Goal: Find specific page/section: Find specific page/section

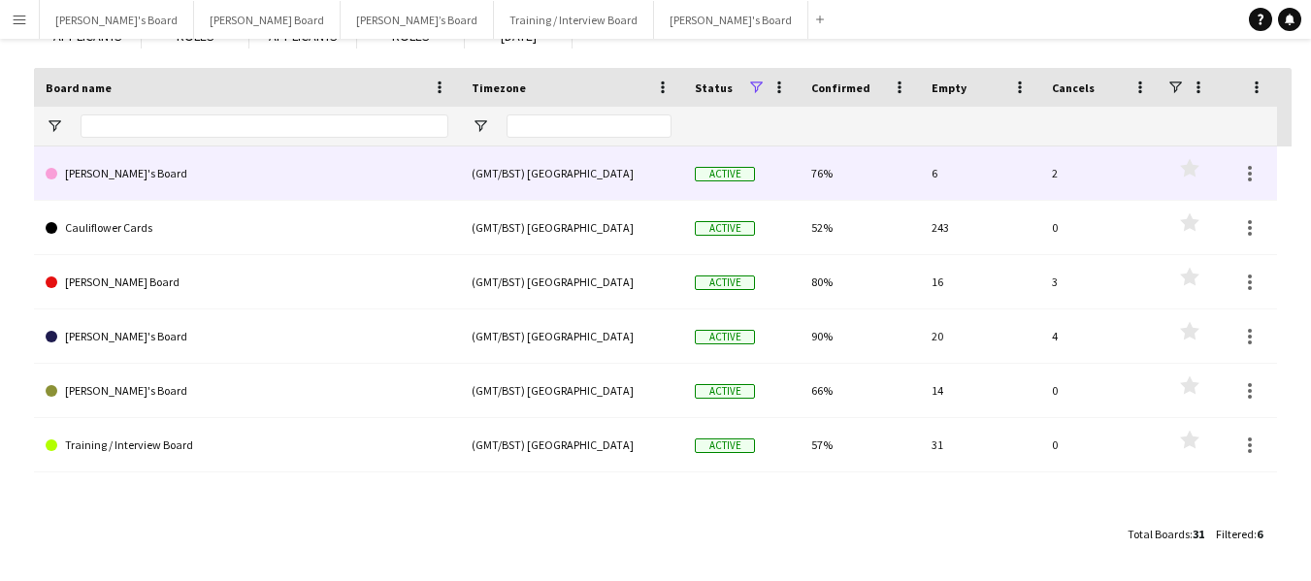
scroll to position [158, 0]
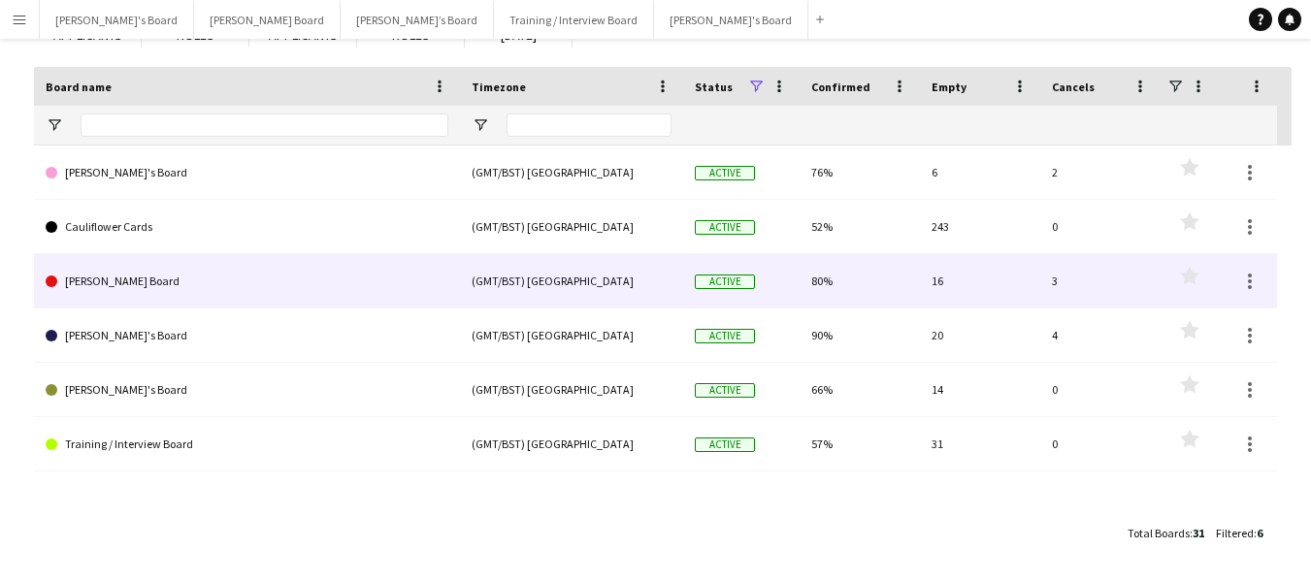
click at [75, 279] on link "[PERSON_NAME] Board" at bounding box center [247, 281] width 403 height 54
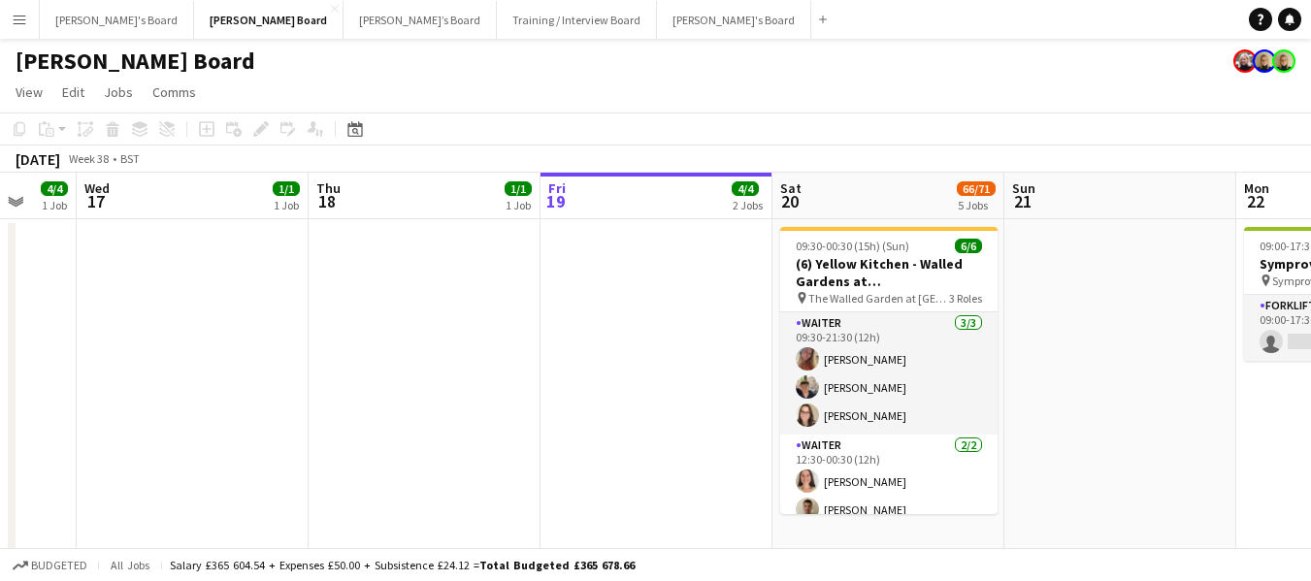
scroll to position [0, 619]
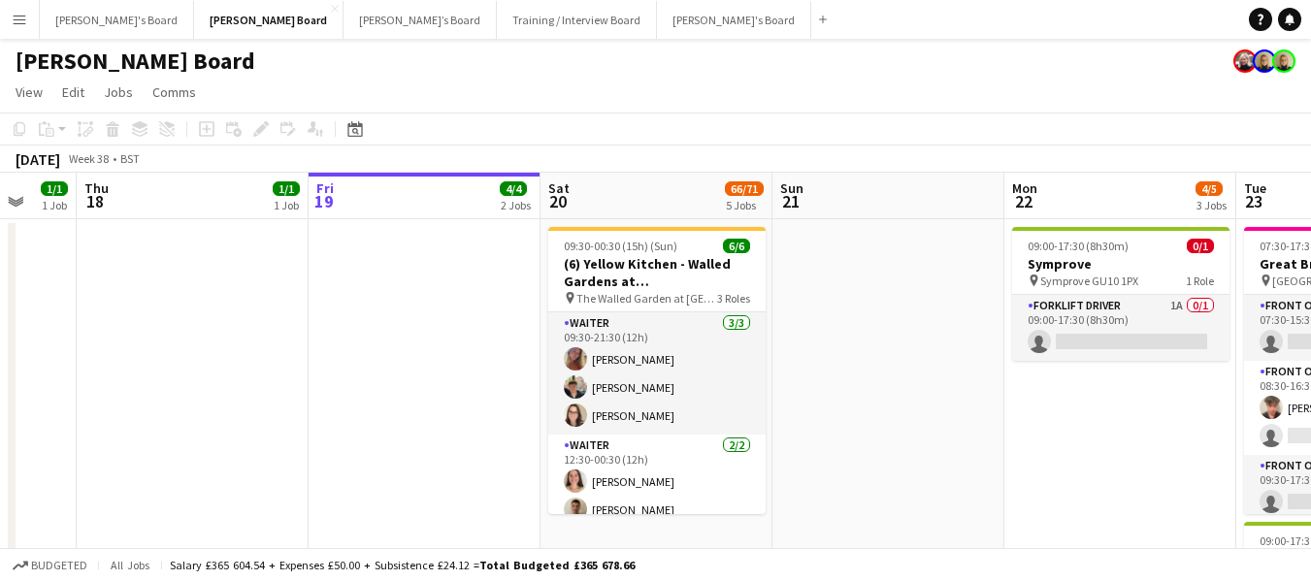
drag, startPoint x: 538, startPoint y: 198, endPoint x: 931, endPoint y: 80, distance: 410.5
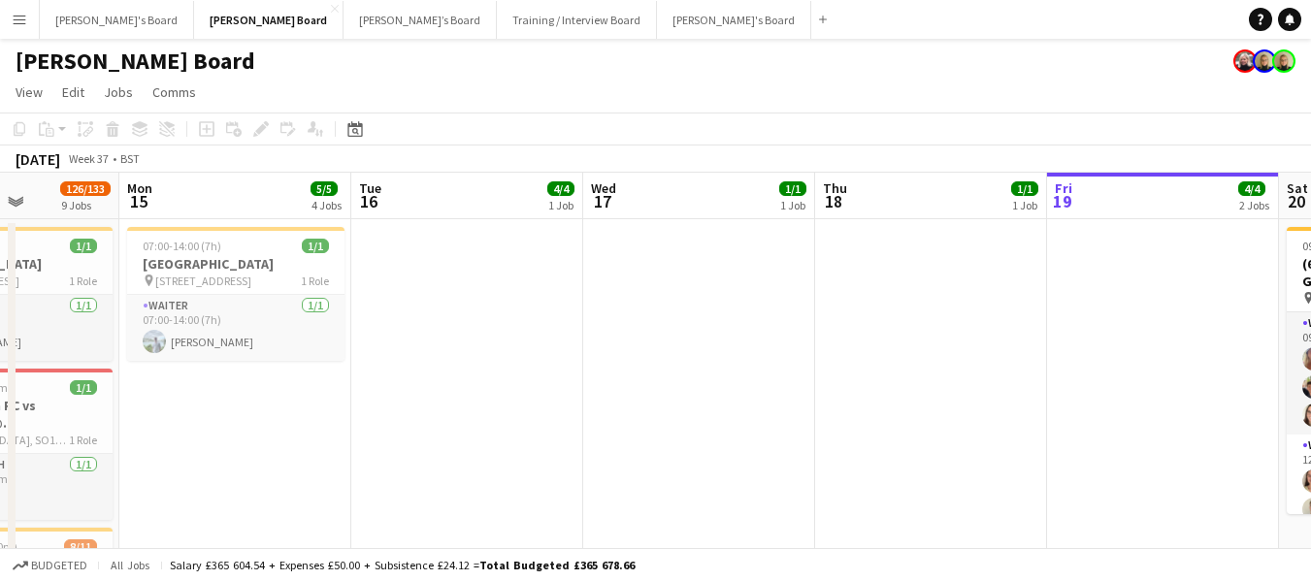
drag, startPoint x: 193, startPoint y: 191, endPoint x: 1264, endPoint y: 210, distance: 1071.5
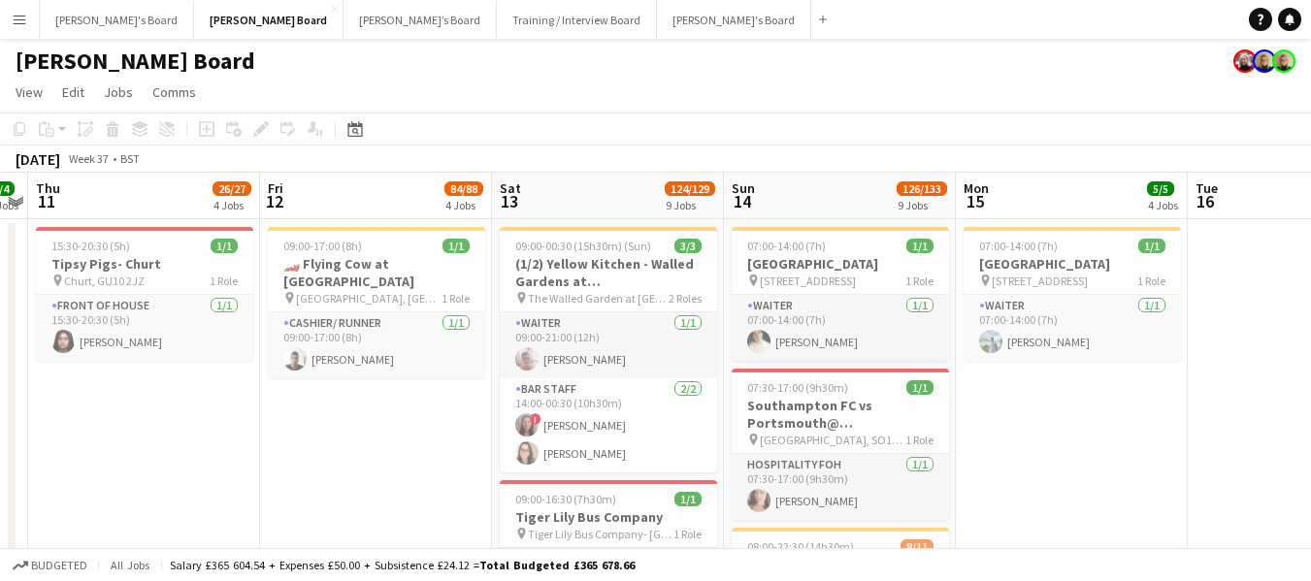
scroll to position [0, 407]
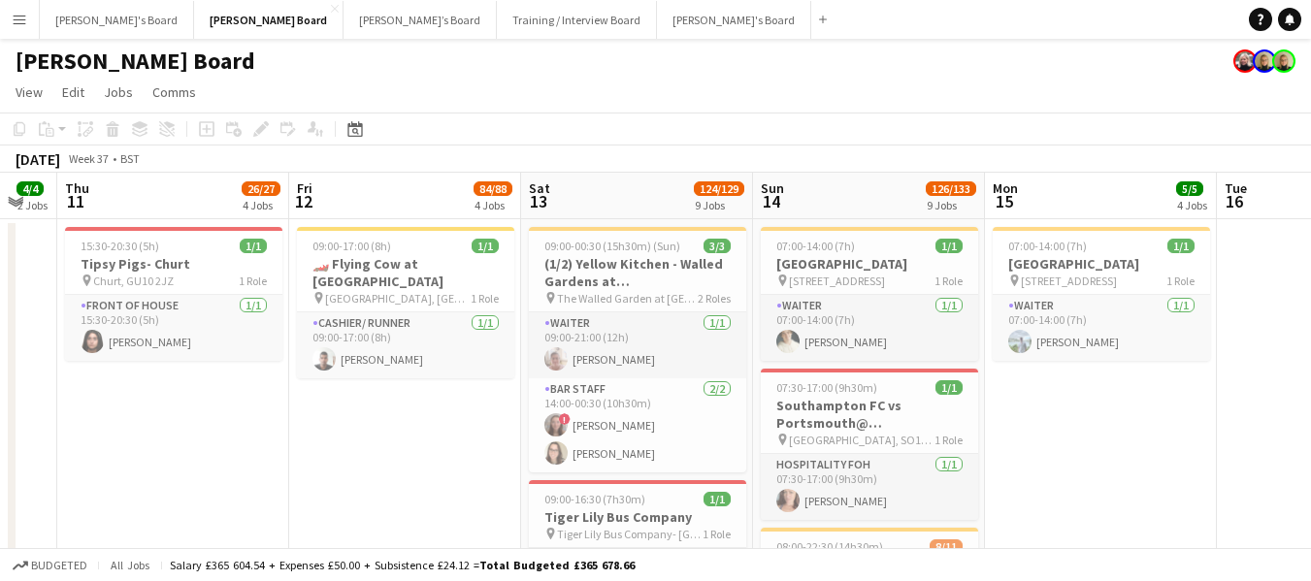
drag, startPoint x: 266, startPoint y: 208, endPoint x: 799, endPoint y: 232, distance: 533.3
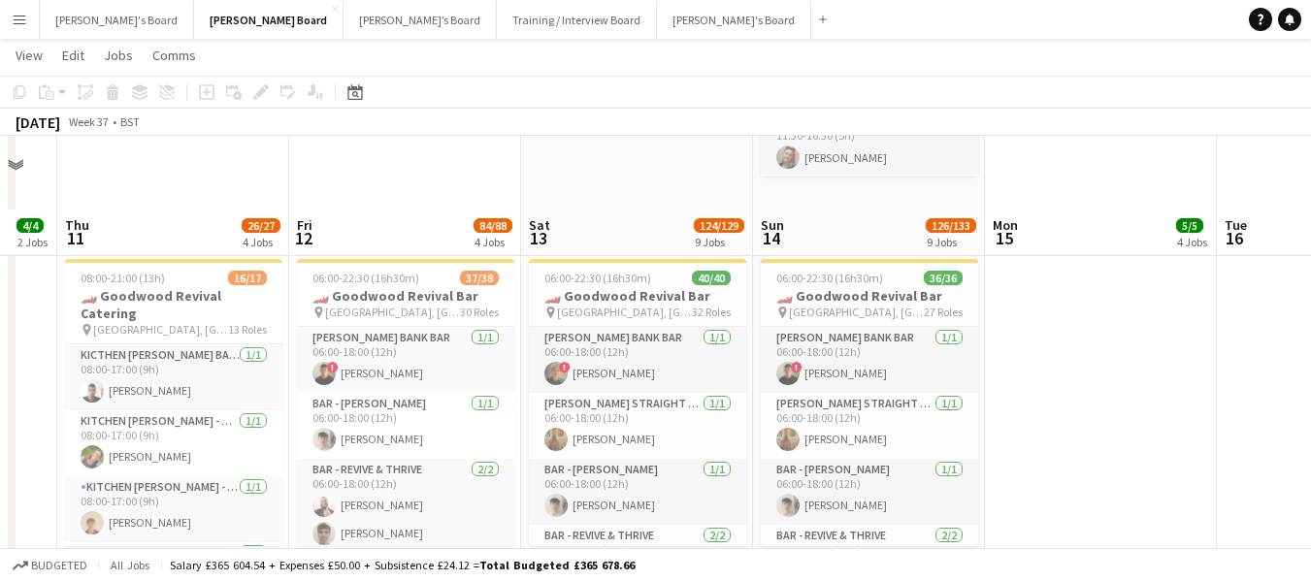
scroll to position [1165, 0]
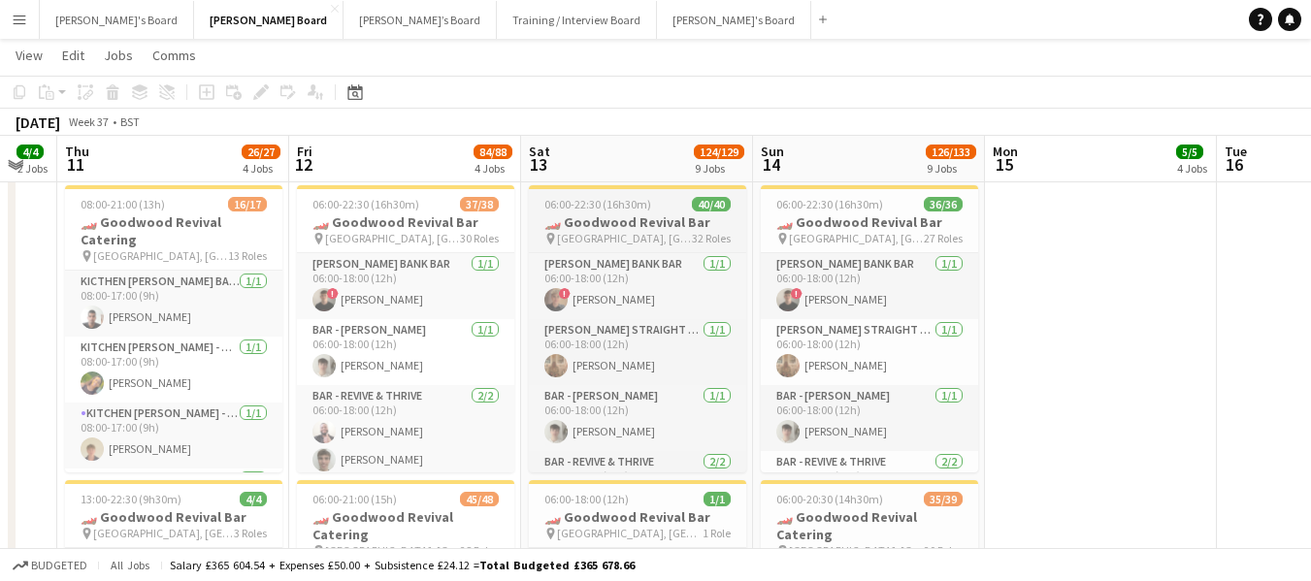
click at [608, 213] on h3 "🏎️ Goodwood Revival Bar" at bounding box center [637, 221] width 217 height 17
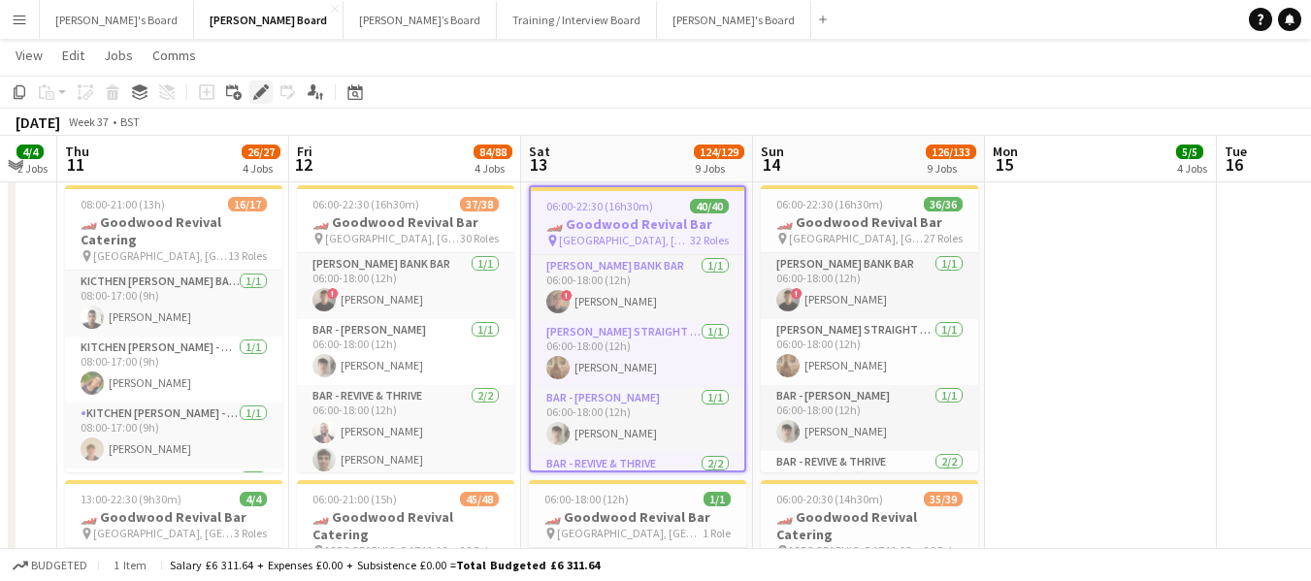
click at [260, 92] on icon at bounding box center [260, 92] width 11 height 11
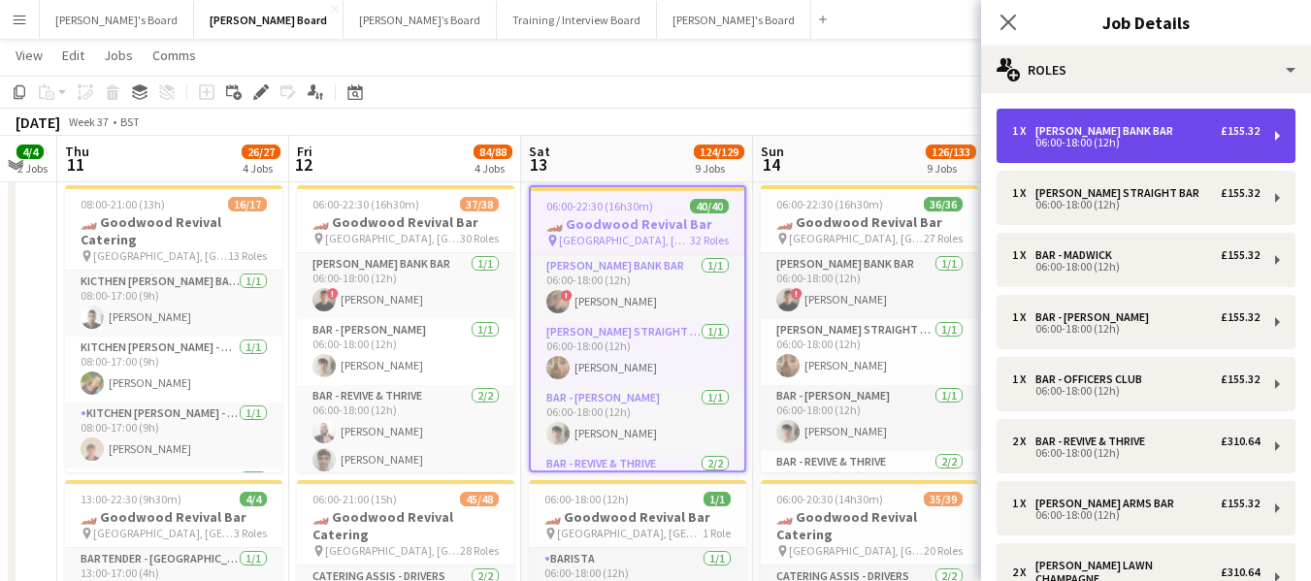
click at [1131, 128] on div "BAR - LAVANT BANK BAR" at bounding box center [1108, 131] width 146 height 14
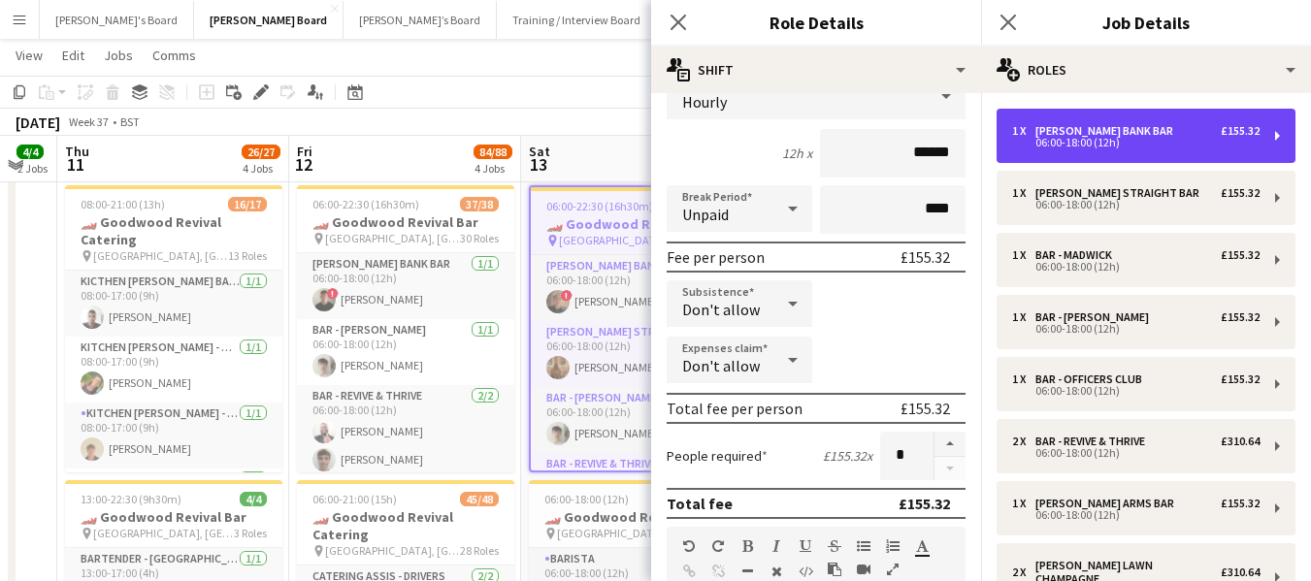
scroll to position [0, 0]
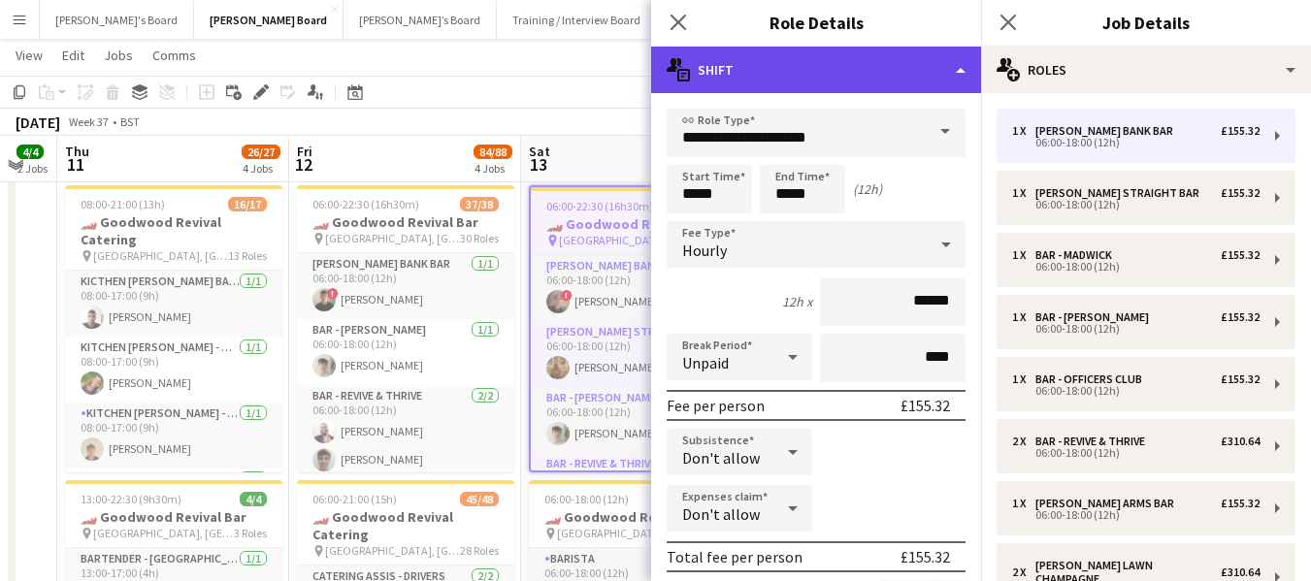
click at [833, 56] on div "multiple-actions-text Shift" at bounding box center [816, 70] width 330 height 47
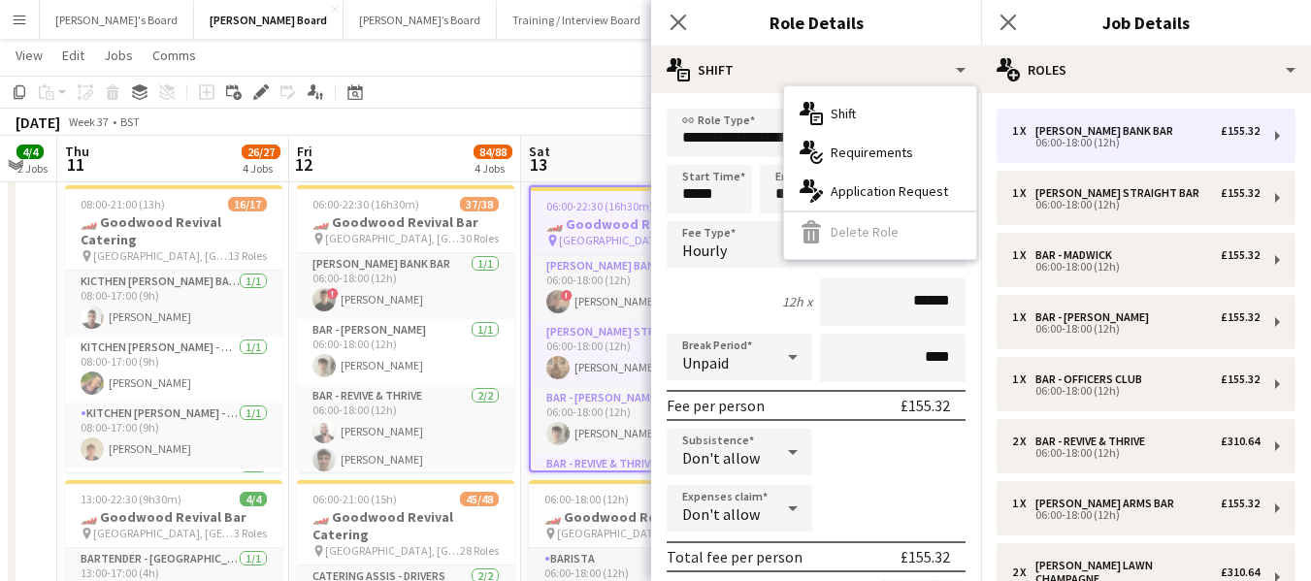
click at [566, 94] on app-toolbar "Copy Paste Paste Ctrl+V Paste with crew Ctrl+Shift+V Paste linked Job Delete Gr…" at bounding box center [655, 92] width 1311 height 33
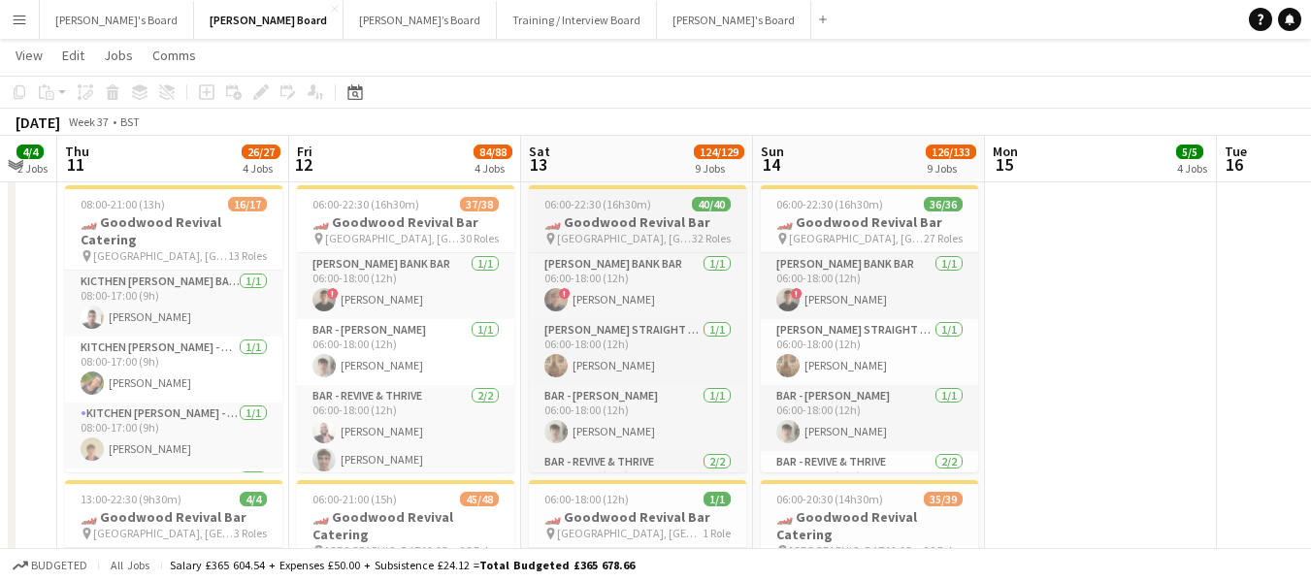
click at [572, 197] on span "06:00-22:30 (16h30m)" at bounding box center [597, 204] width 107 height 15
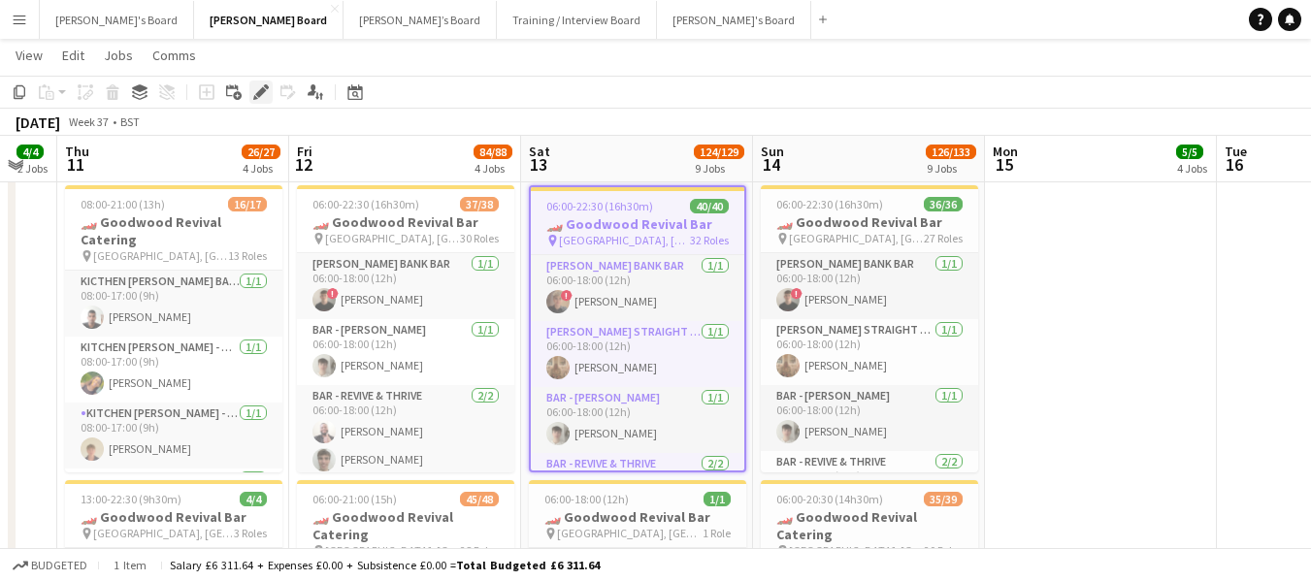
click at [266, 84] on icon "Edit" at bounding box center [261, 92] width 16 height 16
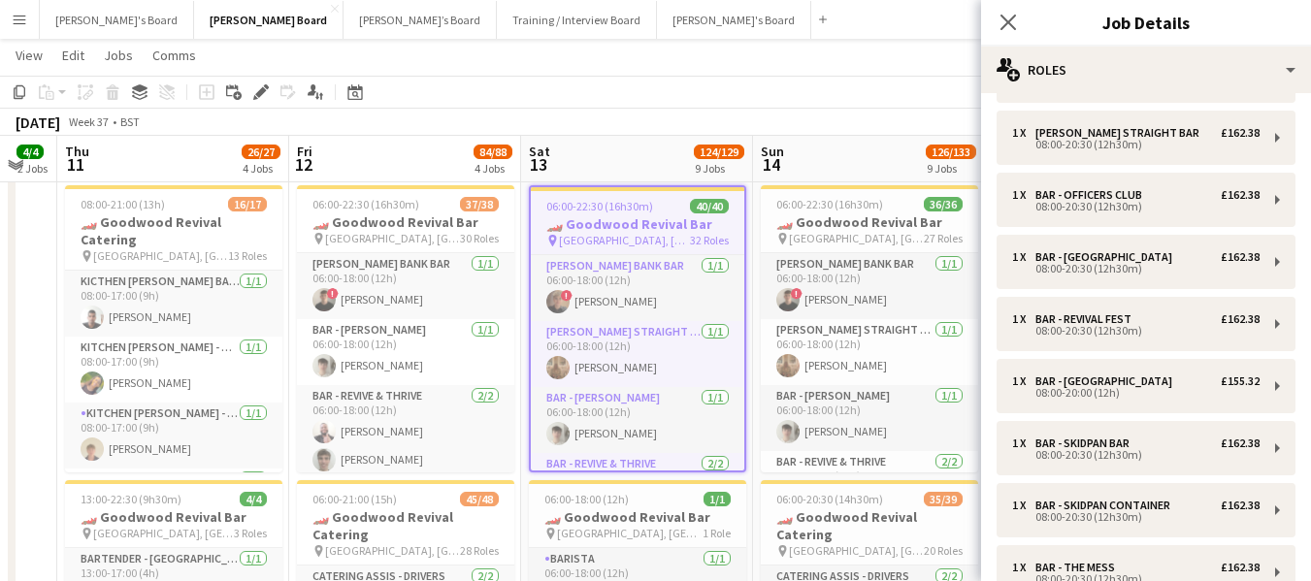
scroll to position [1718, 0]
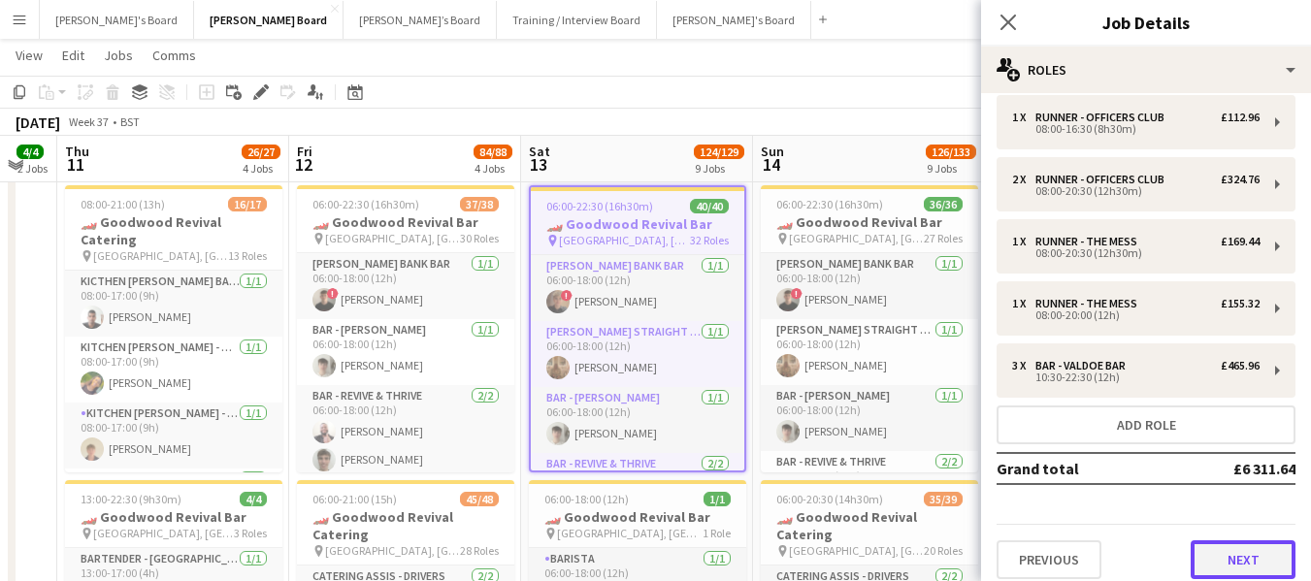
click at [1223, 544] on button "Next" at bounding box center [1243, 560] width 105 height 39
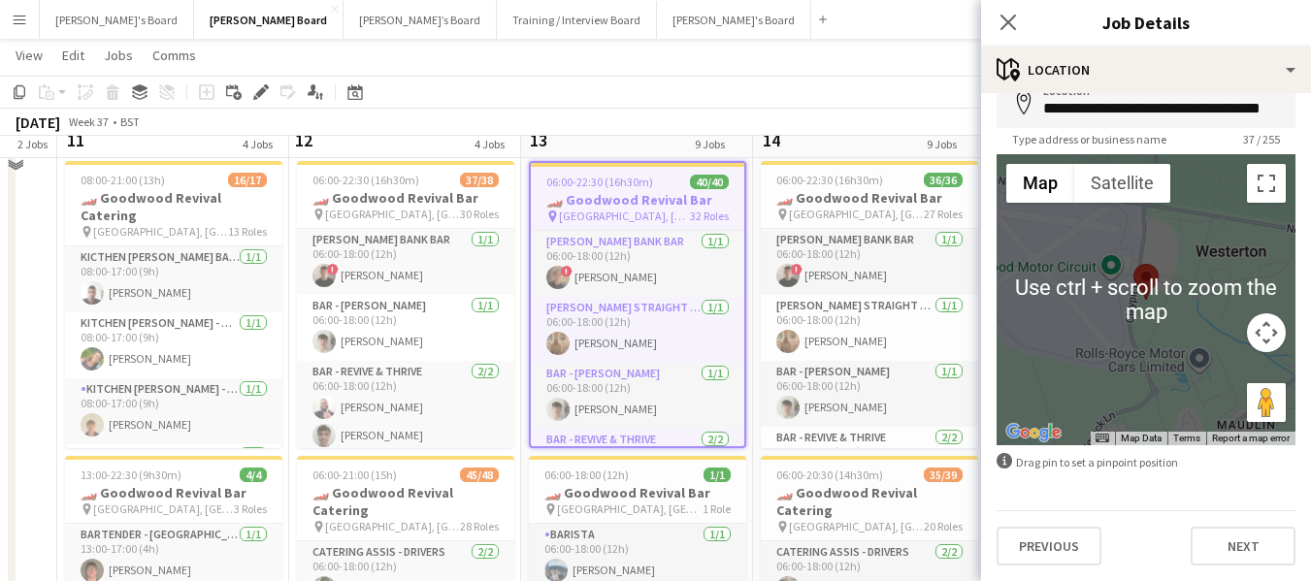
scroll to position [1359, 0]
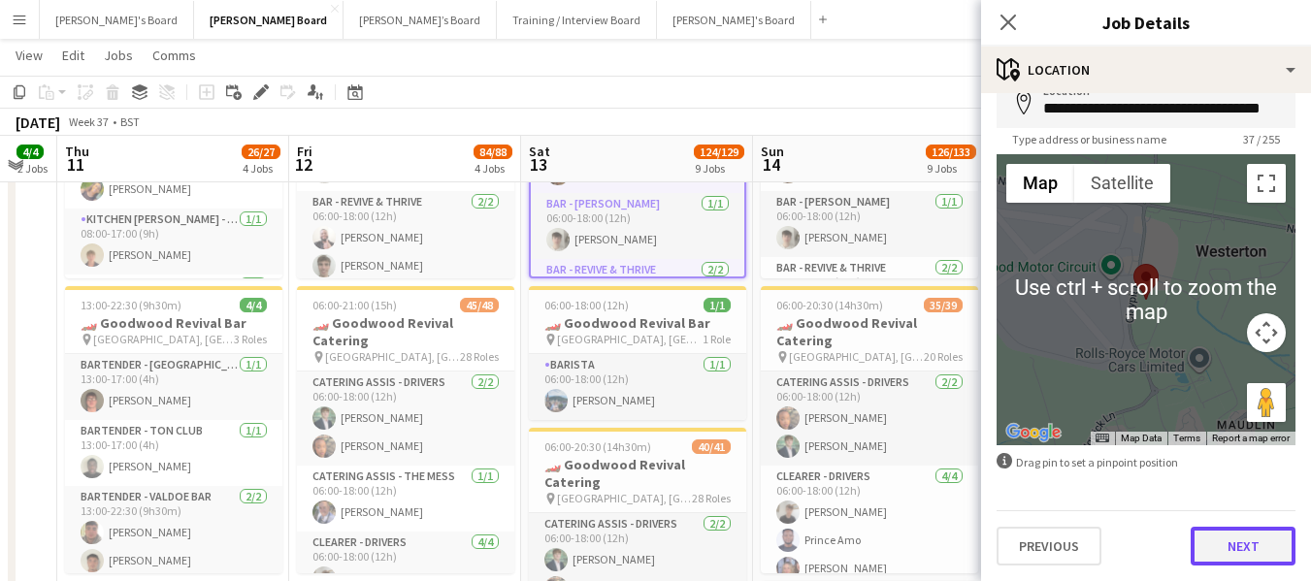
click at [1236, 541] on button "Next" at bounding box center [1243, 546] width 105 height 39
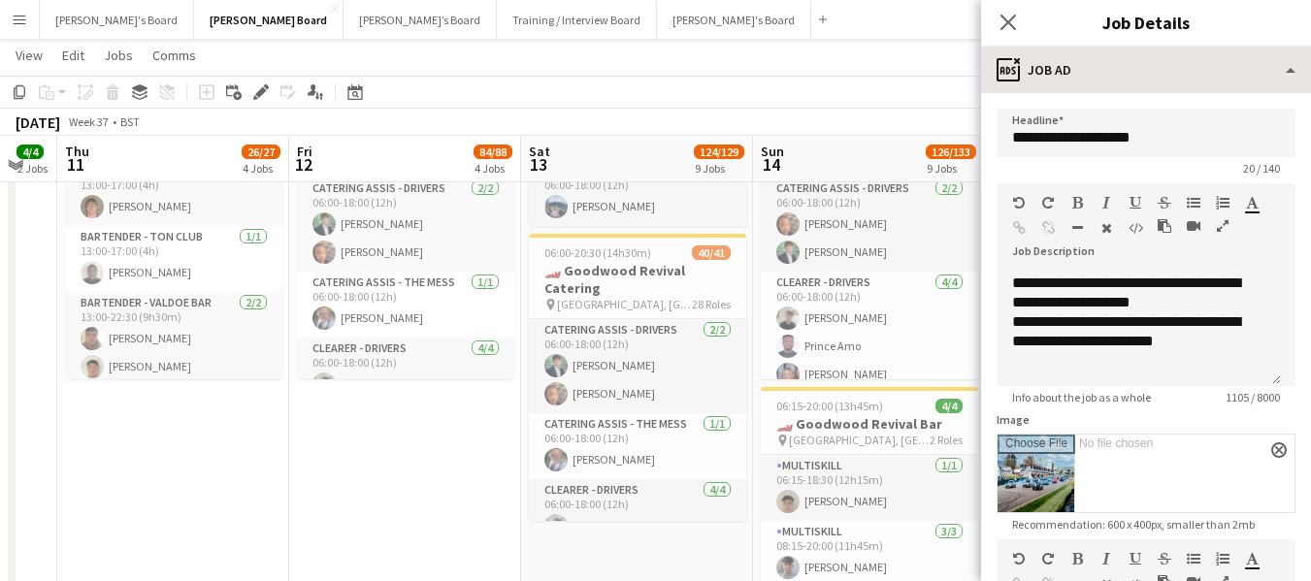
scroll to position [734, 0]
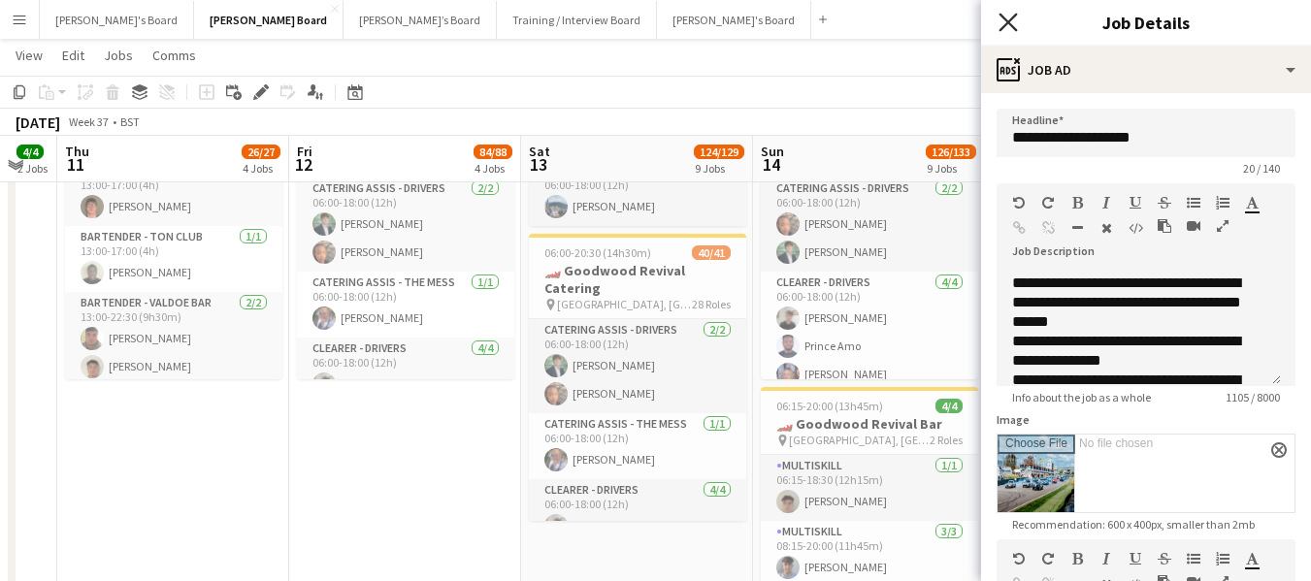
click at [1011, 18] on icon at bounding box center [1008, 22] width 18 height 18
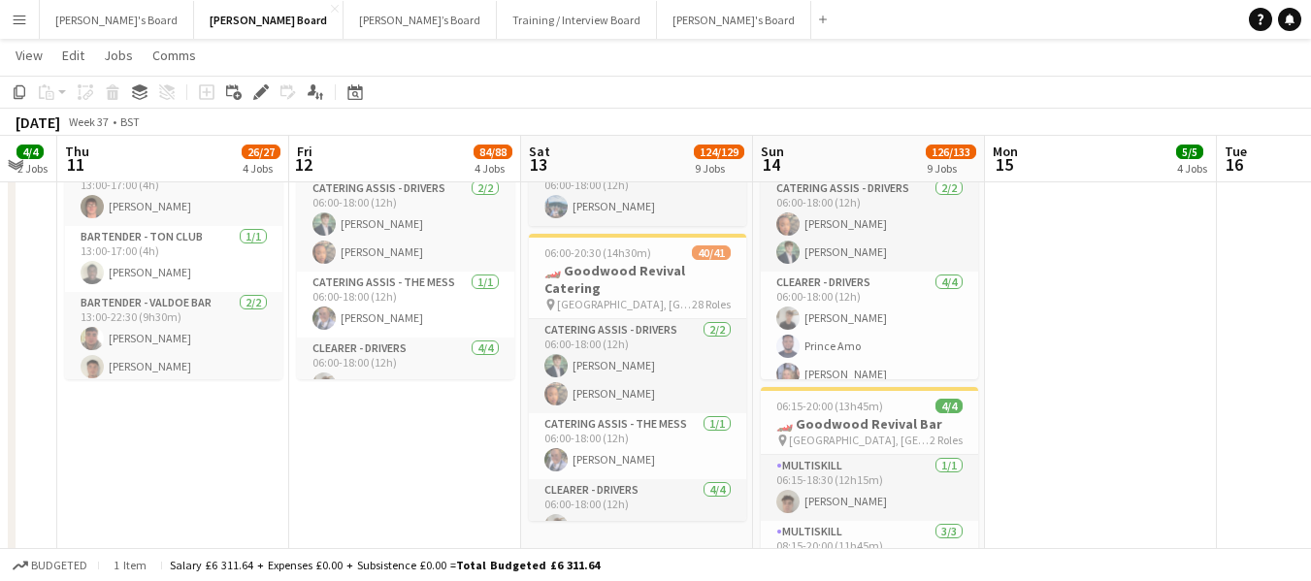
click at [21, 15] on app-icon "Menu" at bounding box center [20, 20] width 16 height 16
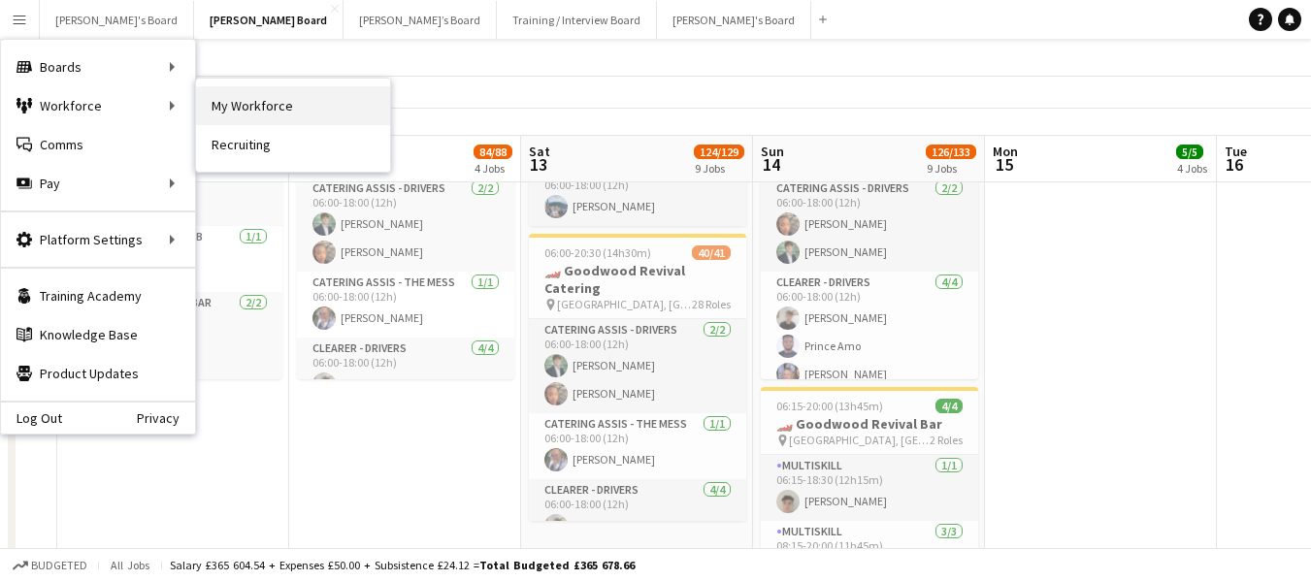
click at [237, 109] on link "My Workforce" at bounding box center [293, 105] width 194 height 39
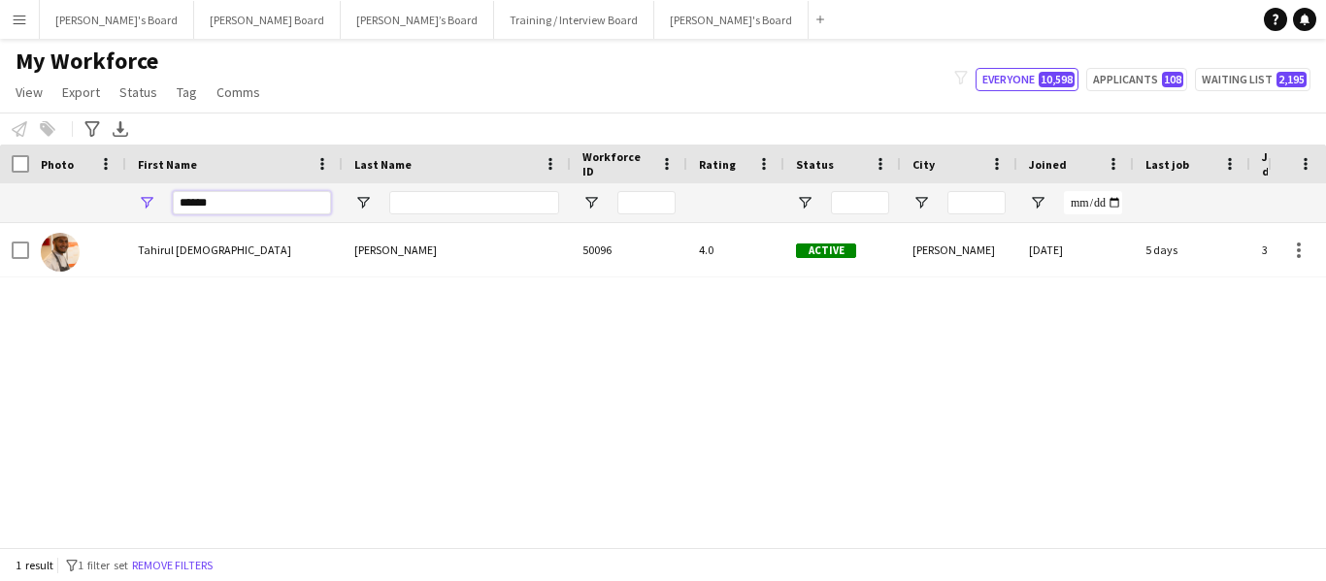
drag, startPoint x: 244, startPoint y: 212, endPoint x: 120, endPoint y: 190, distance: 125.1
click at [120, 190] on div "******" at bounding box center [1162, 202] width 2325 height 39
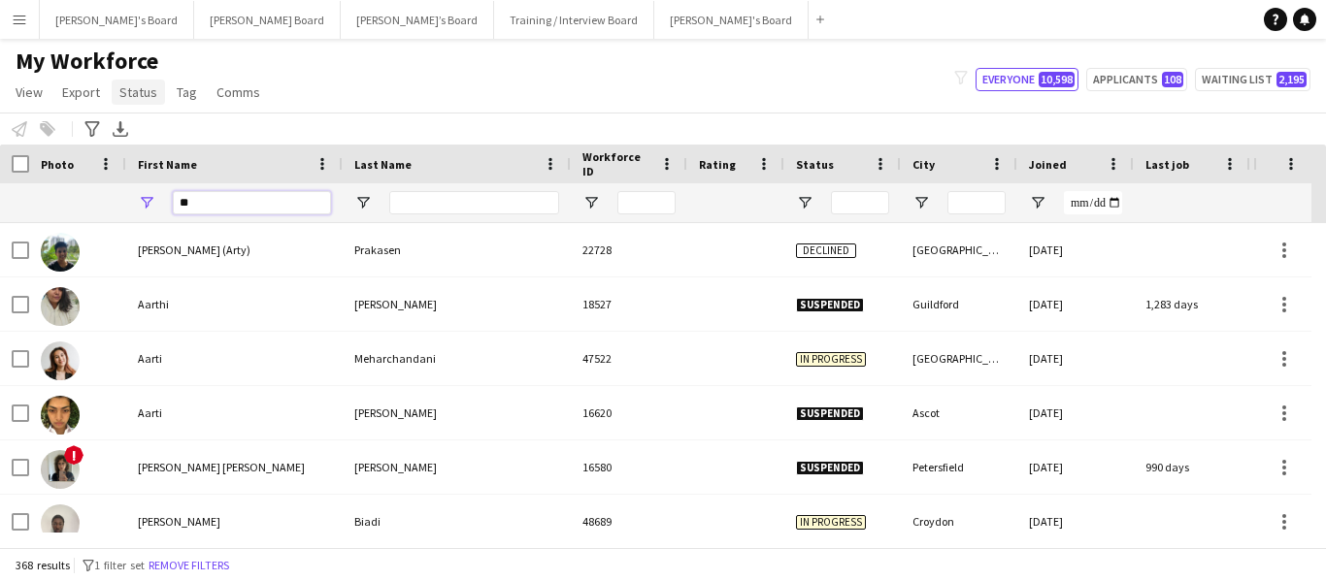
type input "*"
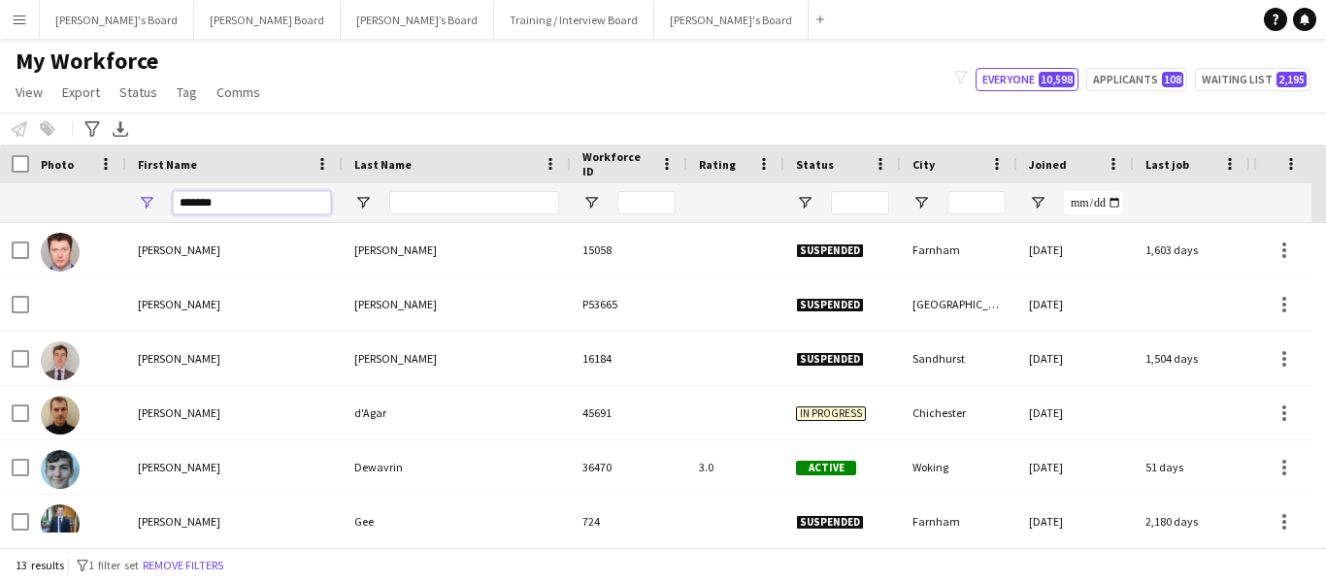
type input "*******"
click at [438, 206] on input "Last Name Filter Input" at bounding box center [474, 202] width 170 height 23
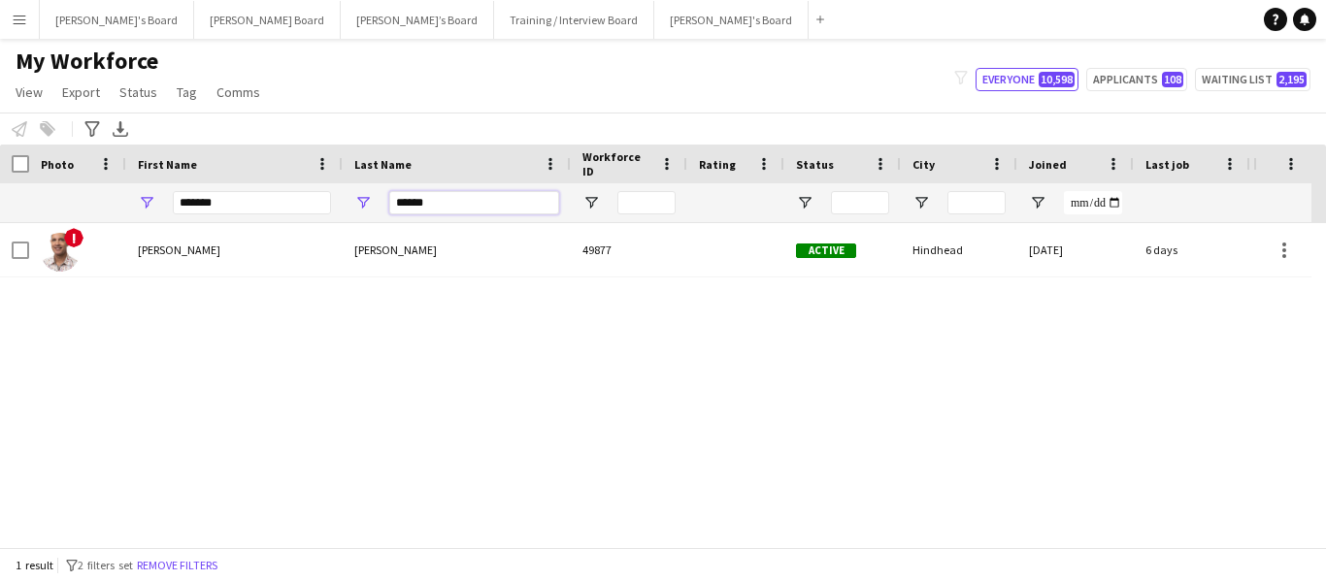
type input "******"
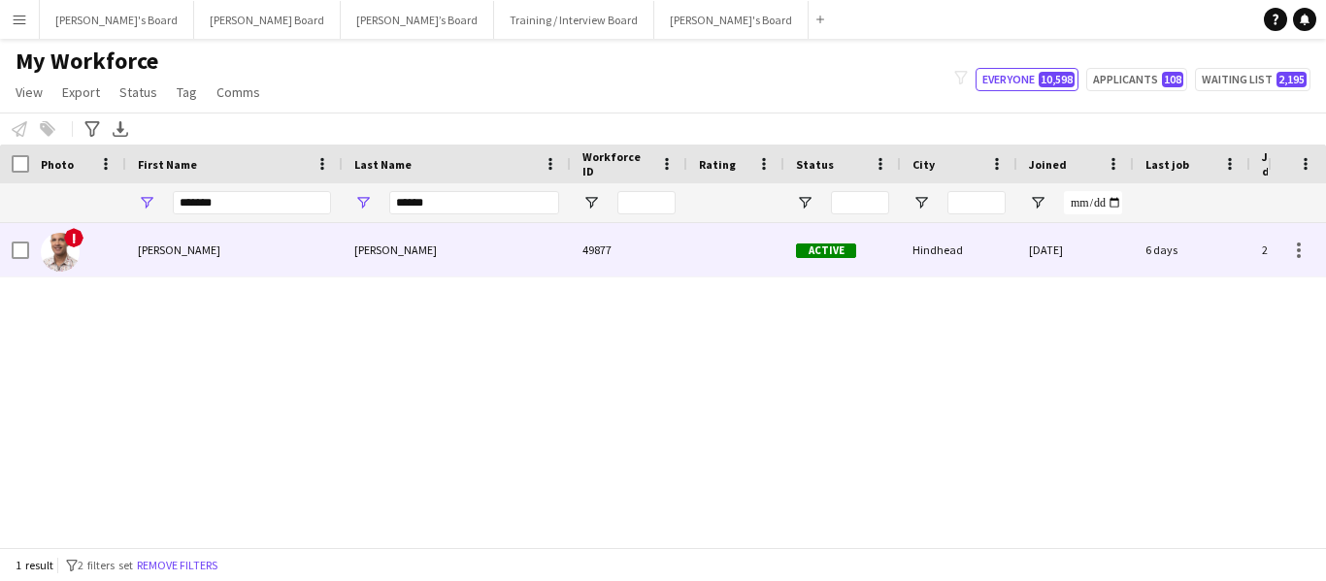
click at [286, 247] on div "[PERSON_NAME]" at bounding box center [234, 249] width 216 height 53
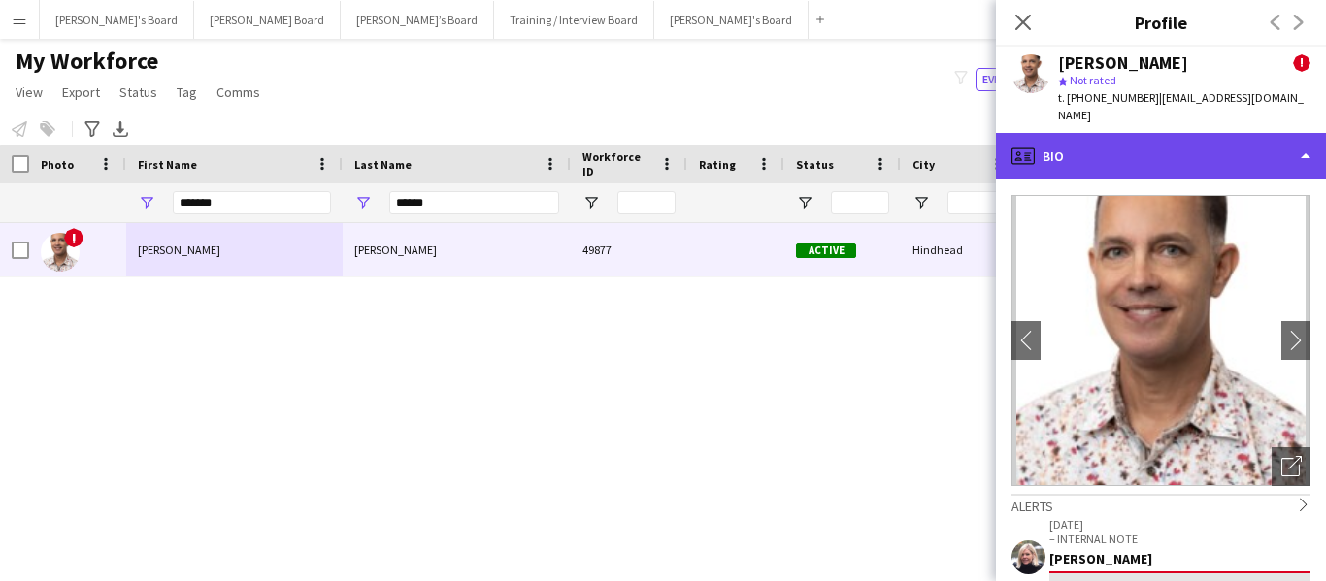
click at [1237, 137] on div "profile Bio" at bounding box center [1161, 156] width 330 height 47
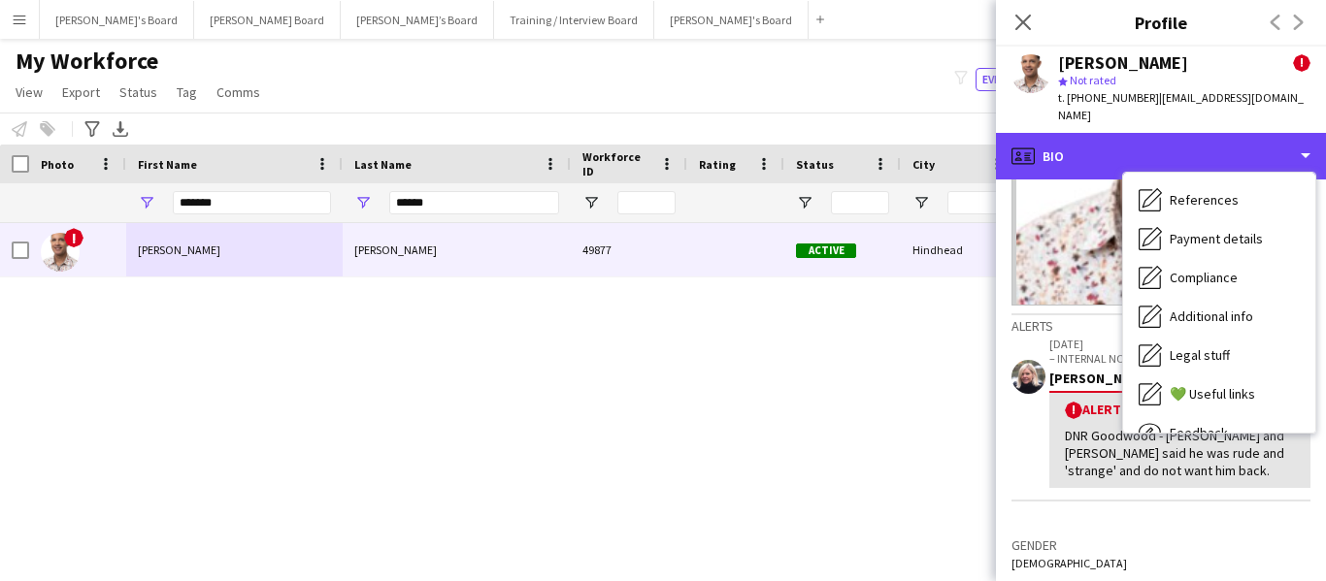
scroll to position [194, 0]
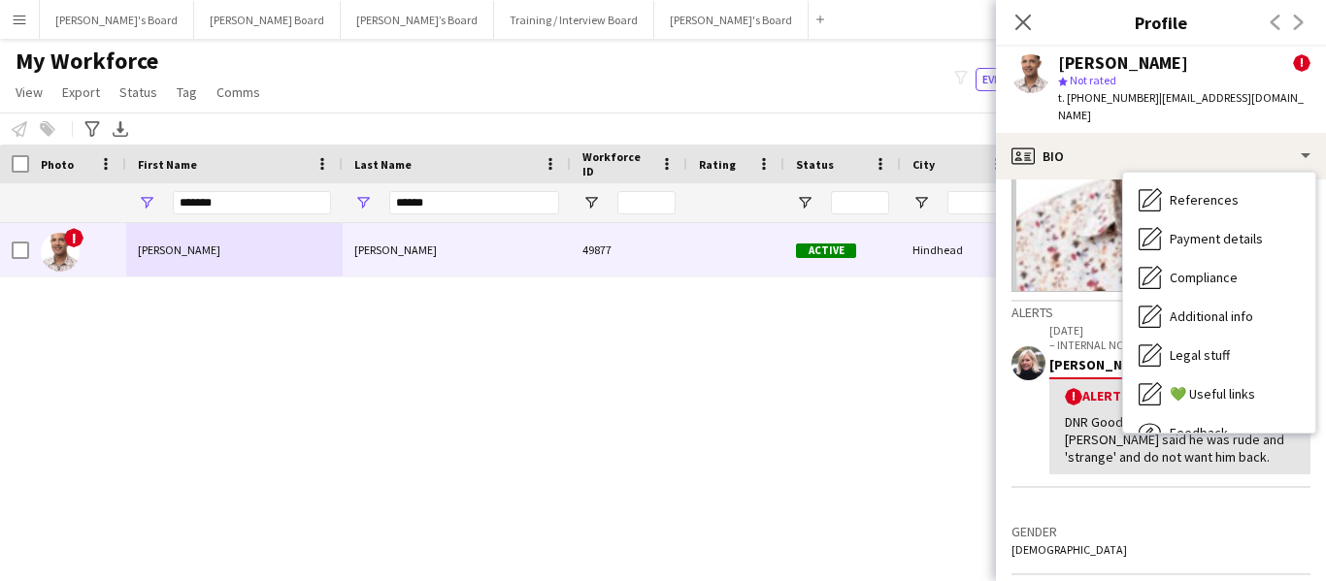
click at [1179, 475] on div "17-09-2025 – INTERNAL NOTE Kathryn Davies ! Alert DNR Goodwood - Carla and Jack…" at bounding box center [1160, 420] width 299 height 198
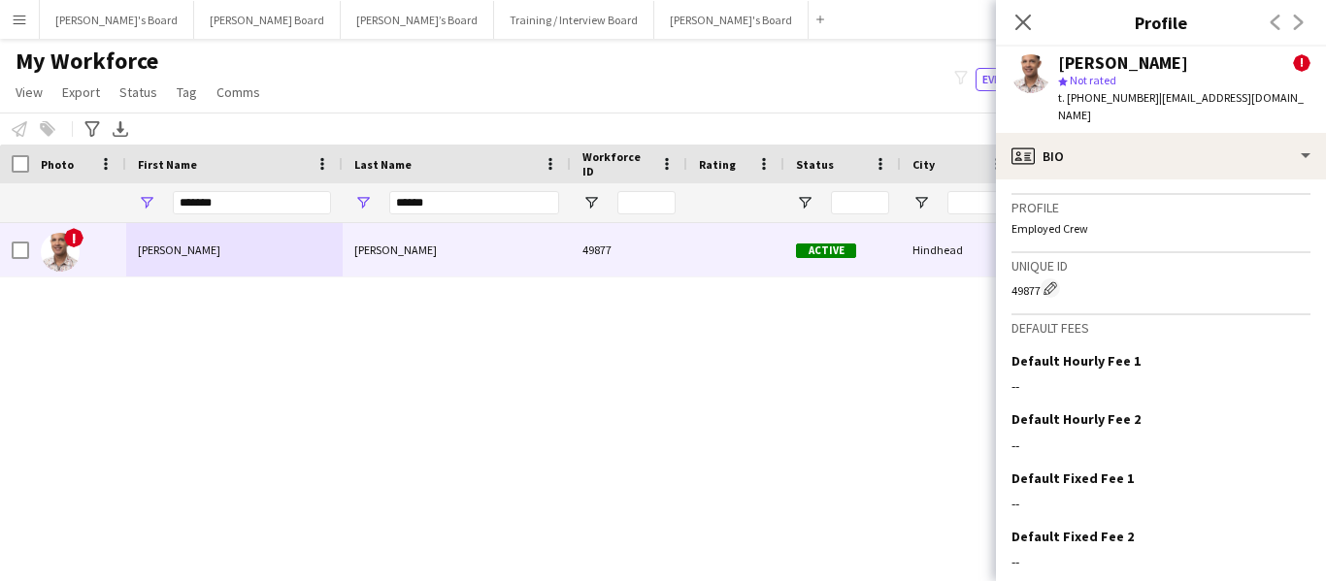
scroll to position [1374, 0]
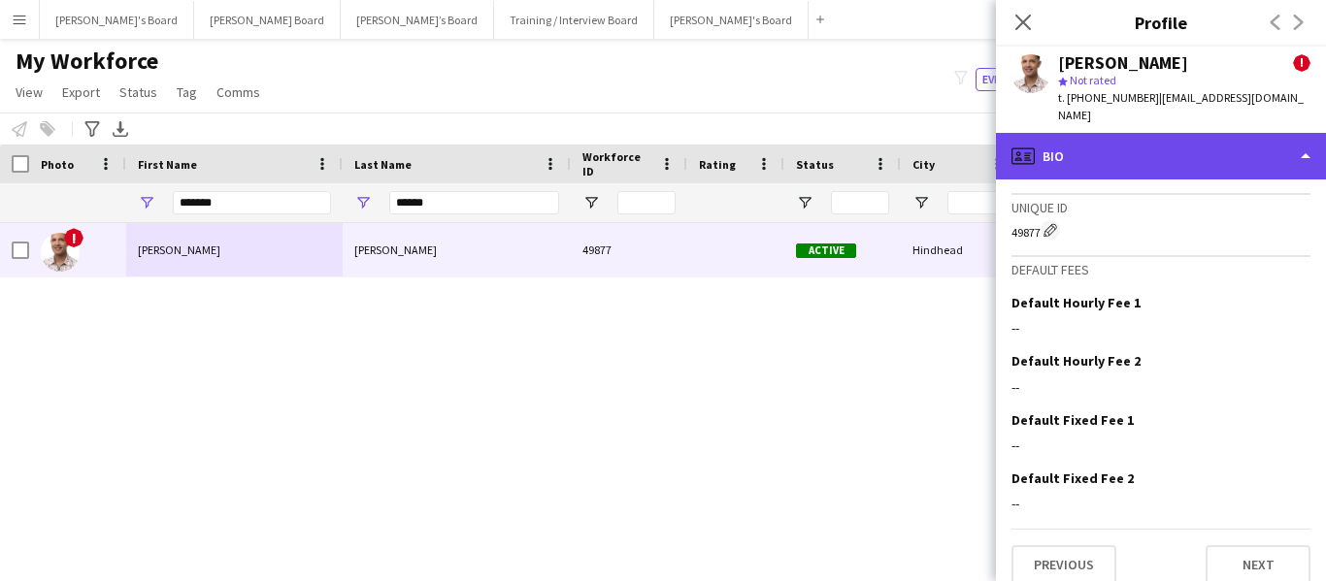
click at [1106, 133] on div "profile Bio" at bounding box center [1161, 156] width 330 height 47
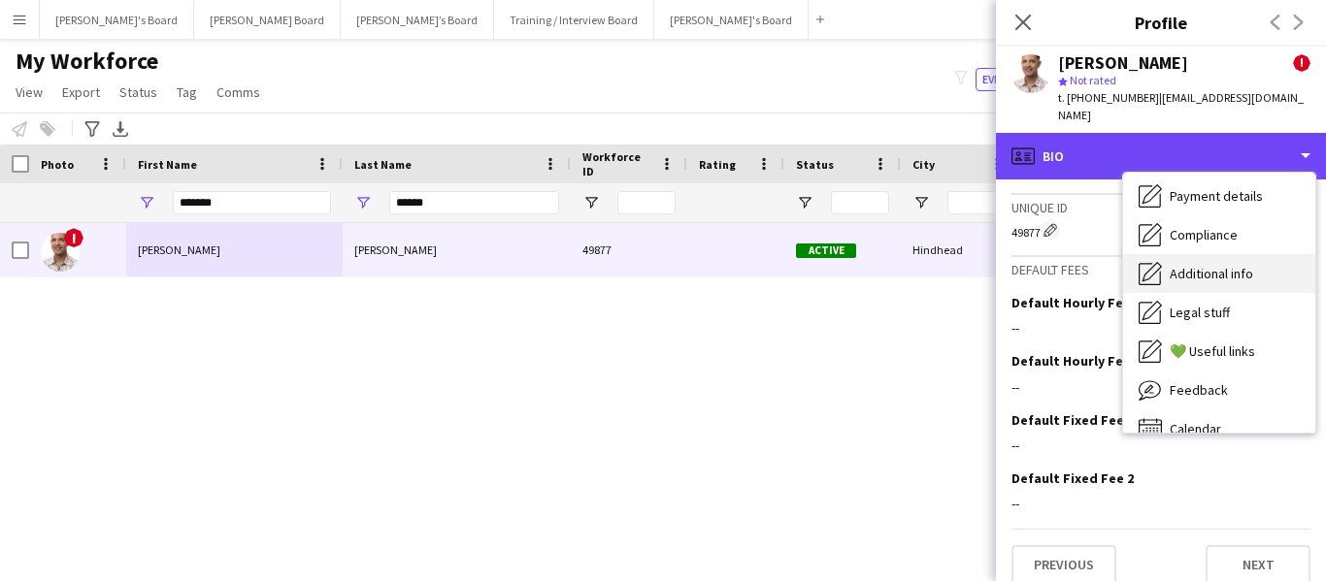
scroll to position [260, 0]
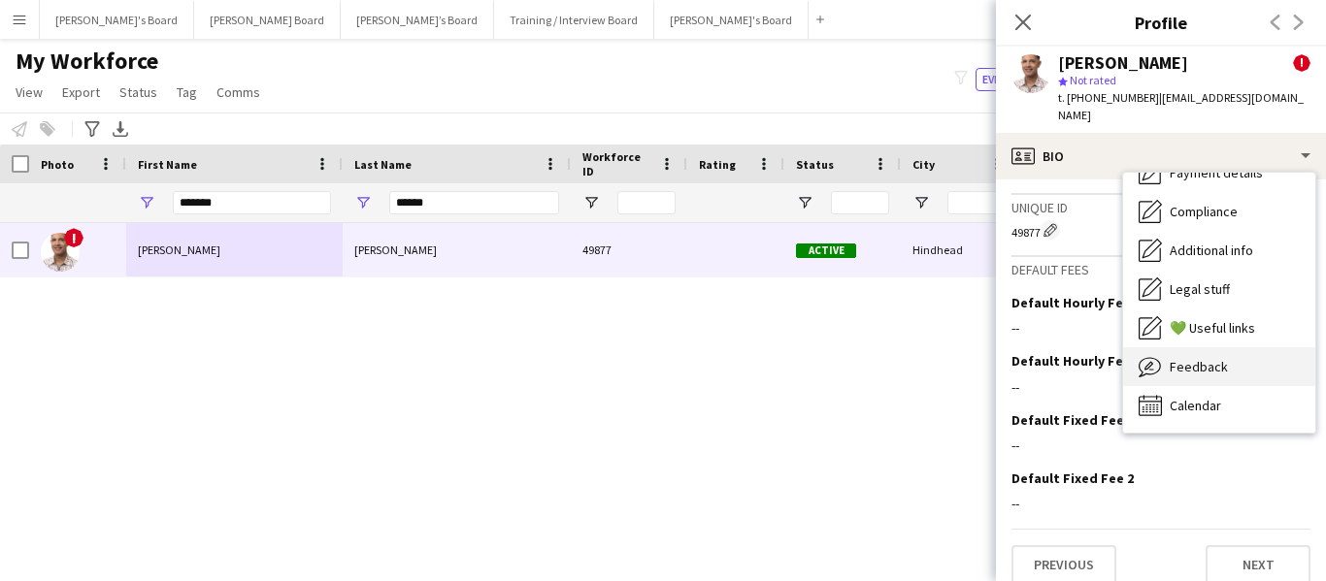
click at [1219, 358] on span "Feedback" at bounding box center [1198, 366] width 58 height 17
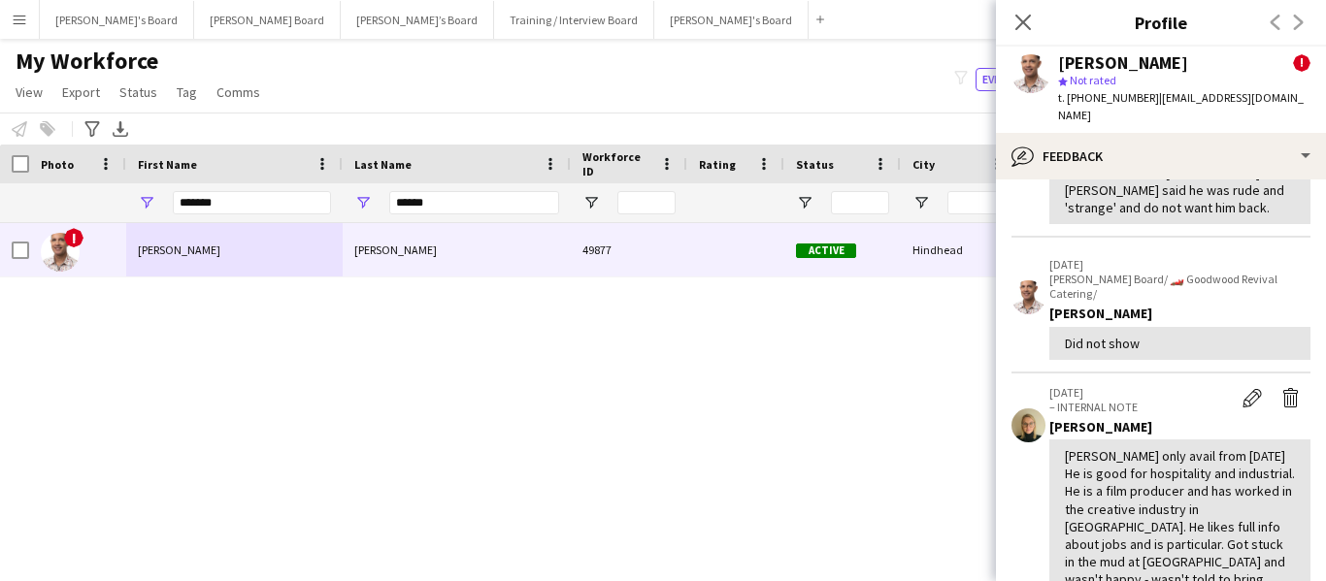
scroll to position [0, 0]
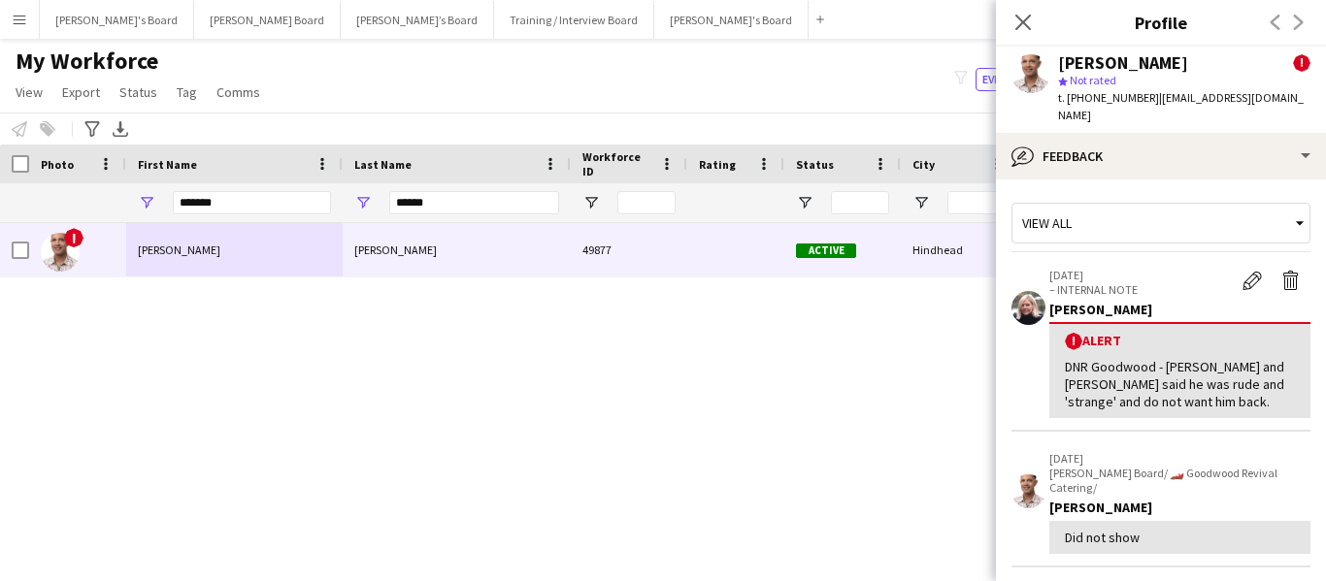
drag, startPoint x: 1030, startPoint y: 17, endPoint x: 1211, endPoint y: 54, distance: 185.2
click at [1030, 17] on icon "Close pop-in" at bounding box center [1023, 23] width 16 height 16
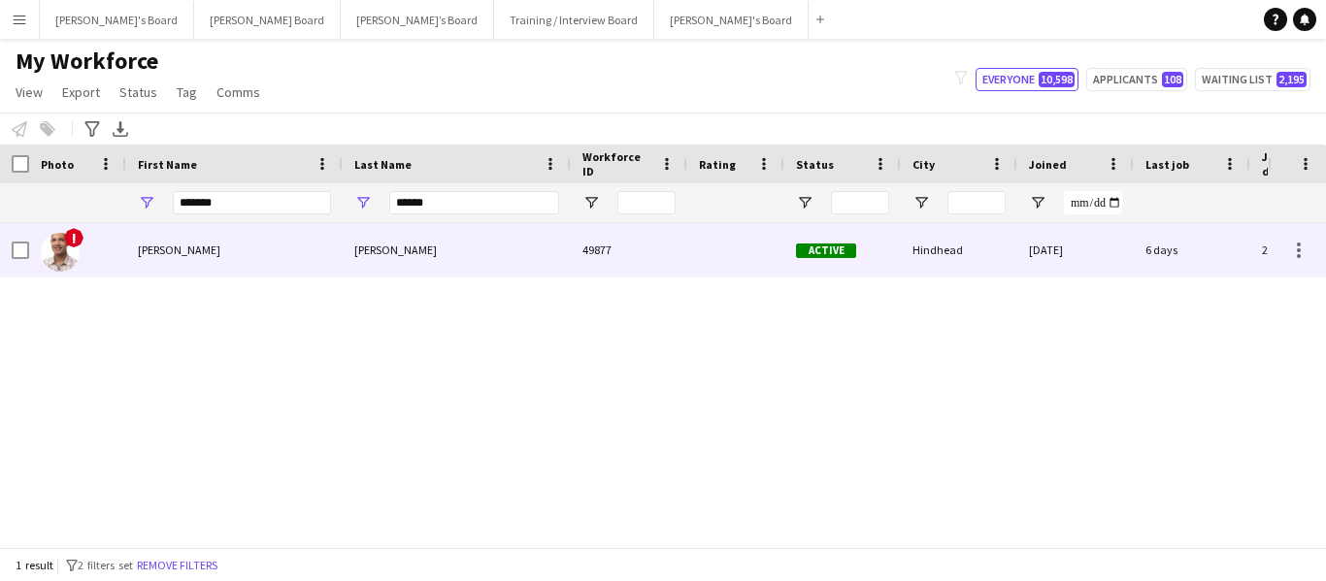
click at [179, 252] on div "[PERSON_NAME]" at bounding box center [234, 249] width 216 height 53
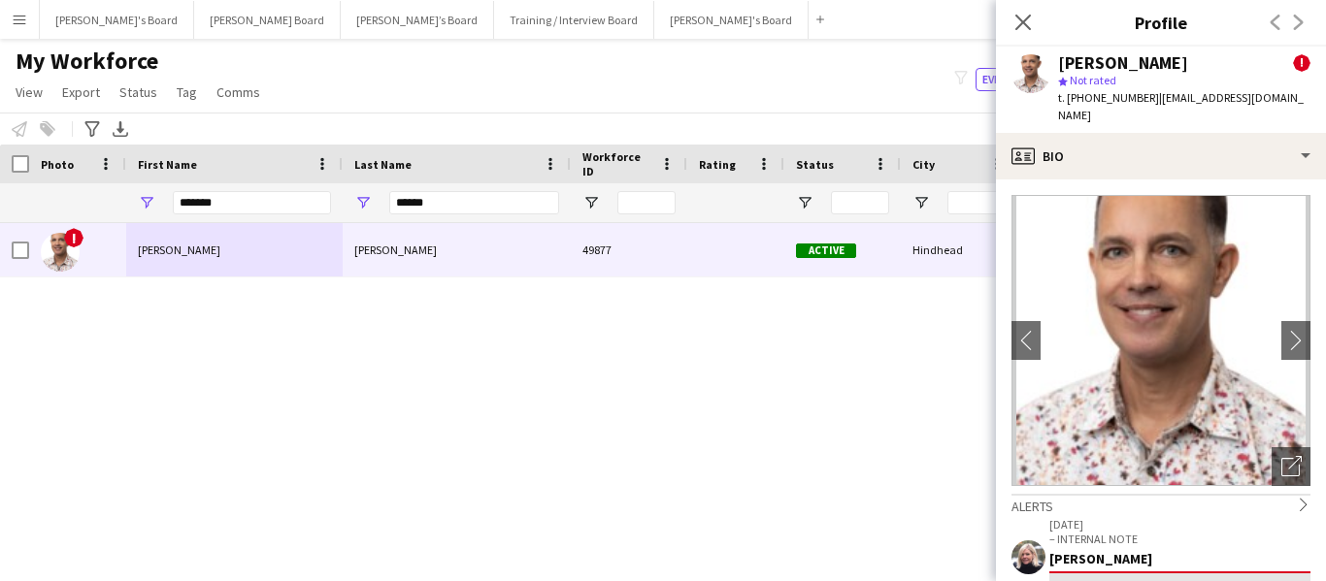
drag, startPoint x: 1149, startPoint y: 98, endPoint x: 1307, endPoint y: 94, distance: 158.2
click at [1307, 94] on app-profile-header "Tristan Oliver ! star Not rated t. +447733894630 | tristandoliver@proton.me" at bounding box center [1161, 90] width 330 height 86
copy span "[EMAIL_ADDRESS][DOMAIN_NAME]"
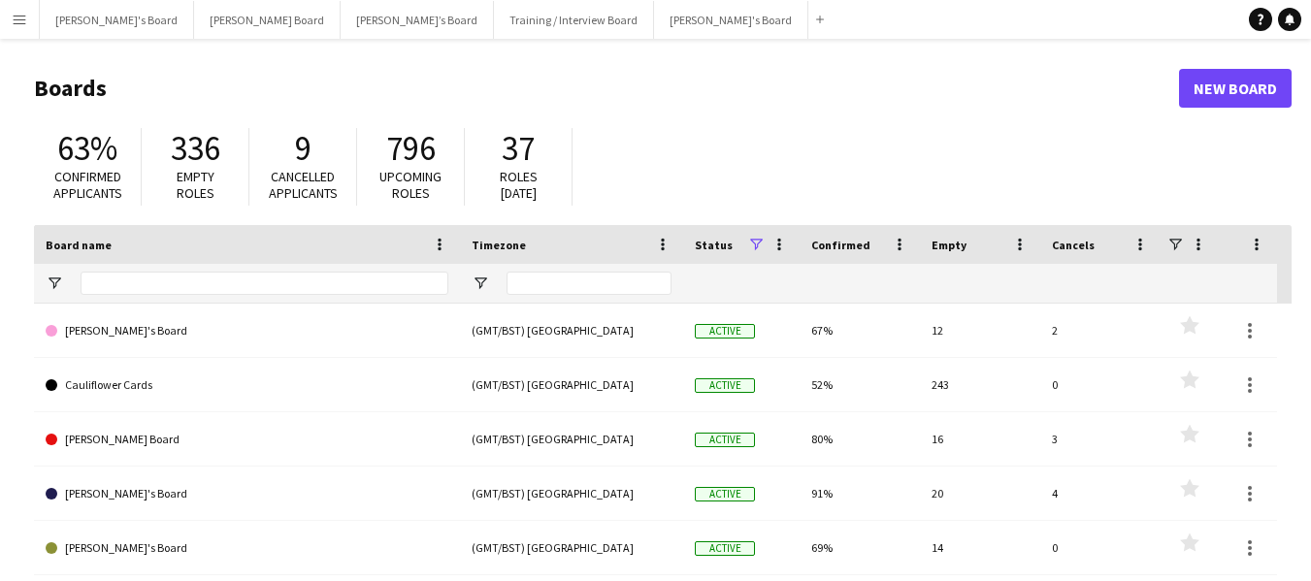
click at [27, 23] on button "Menu" at bounding box center [19, 19] width 39 height 39
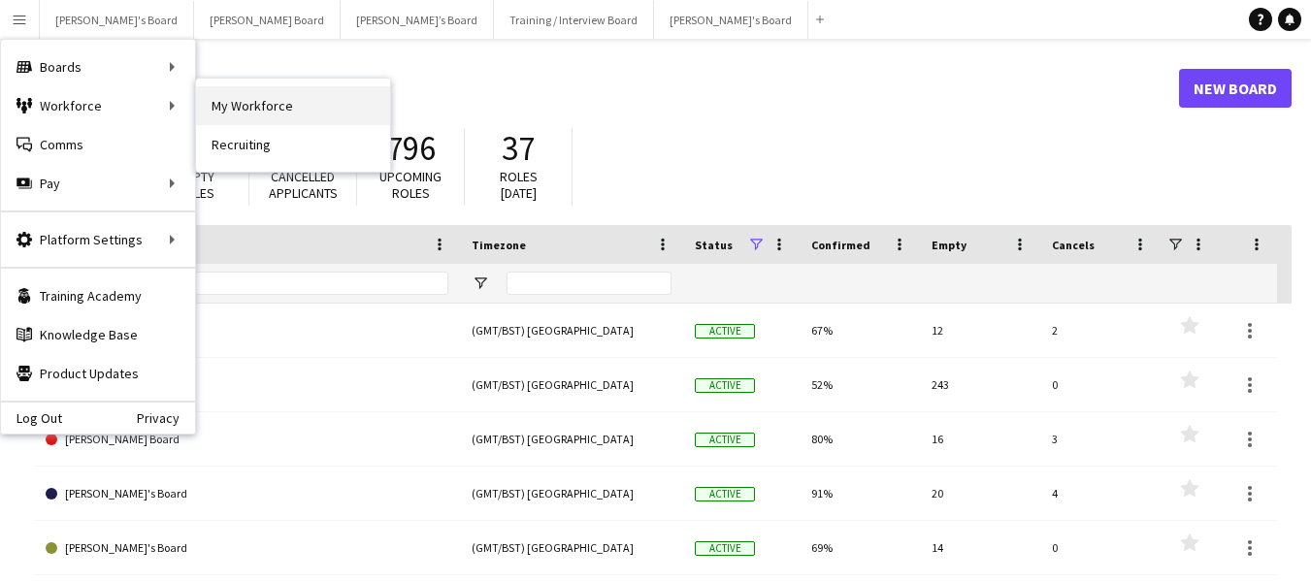
click at [277, 96] on link "My Workforce" at bounding box center [293, 105] width 194 height 39
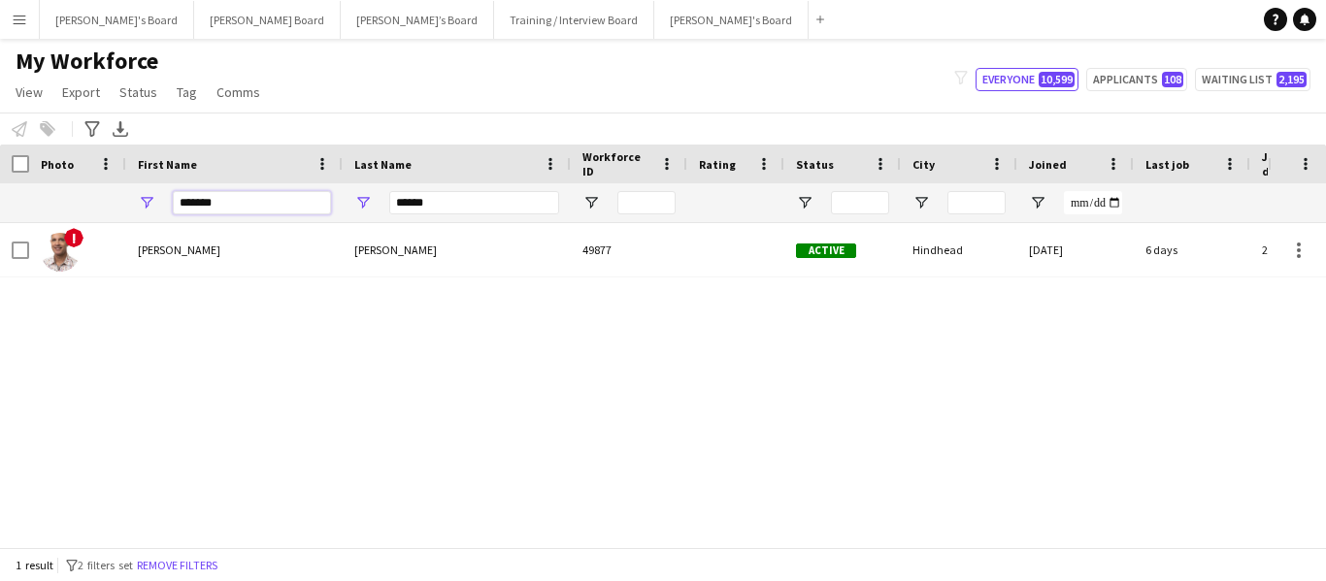
drag, startPoint x: 230, startPoint y: 204, endPoint x: 68, endPoint y: 194, distance: 162.4
click at [68, 194] on div "******* ******" at bounding box center [1162, 202] width 2325 height 39
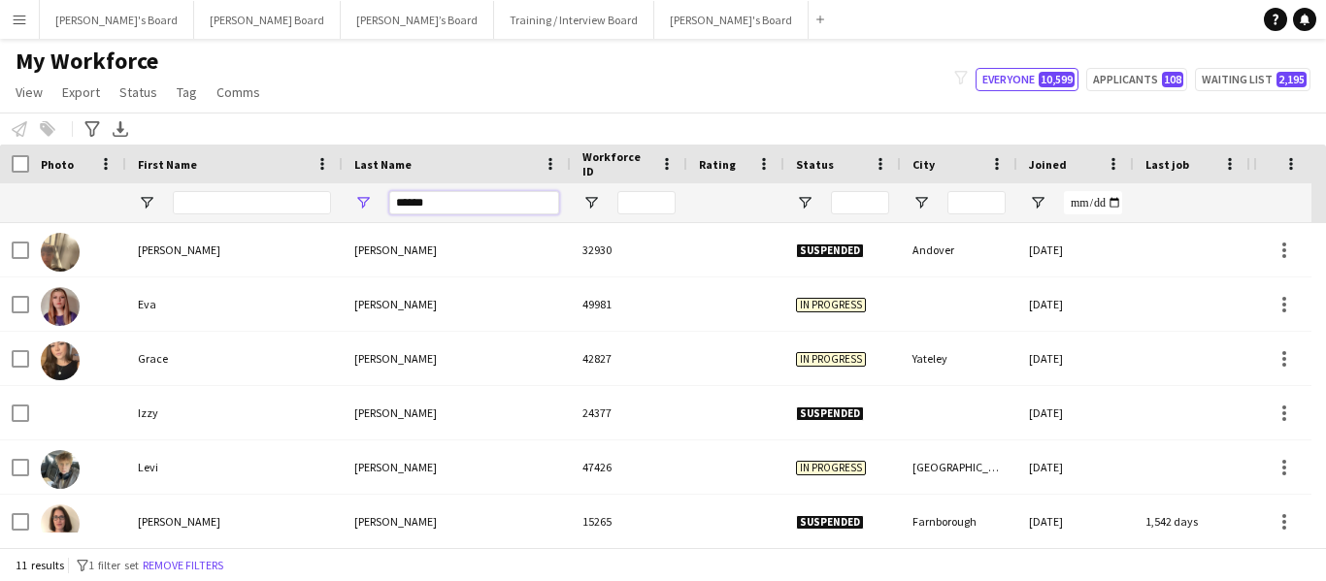
drag, startPoint x: 451, startPoint y: 208, endPoint x: 255, endPoint y: 178, distance: 198.3
click at [255, 178] on div "Workforce Details Photo First Name" at bounding box center [1162, 184] width 2325 height 79
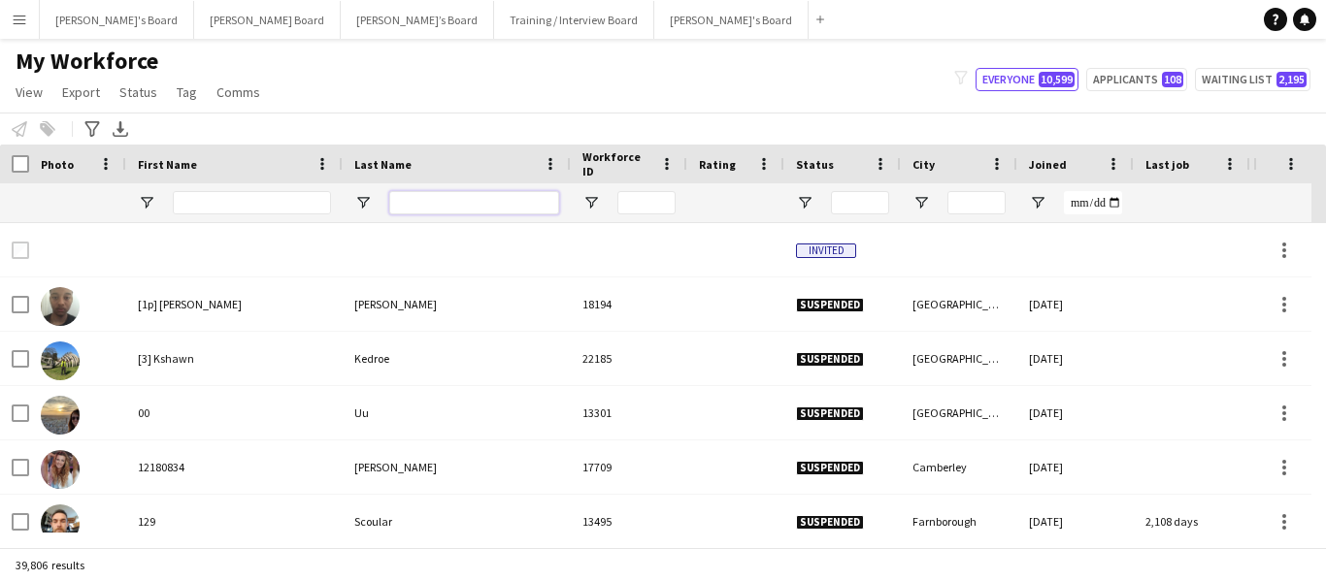
type input "*"
click at [223, 198] on input "First Name Filter Input" at bounding box center [252, 202] width 158 height 23
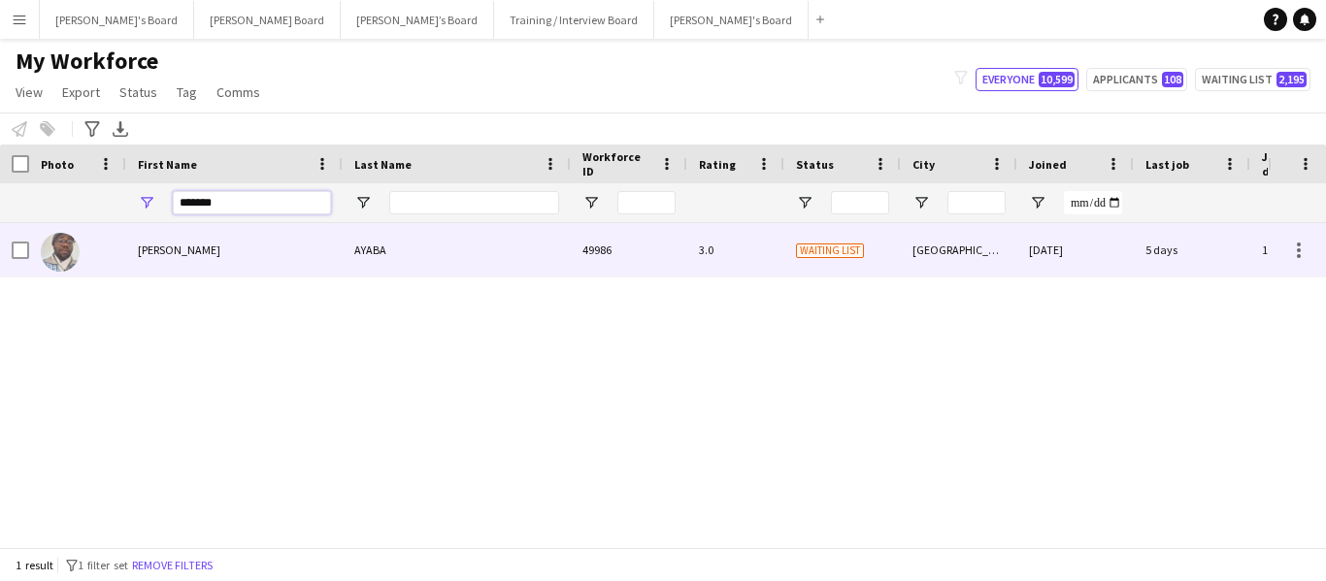
type input "*******"
click at [177, 259] on div "[PERSON_NAME]" at bounding box center [234, 249] width 216 height 53
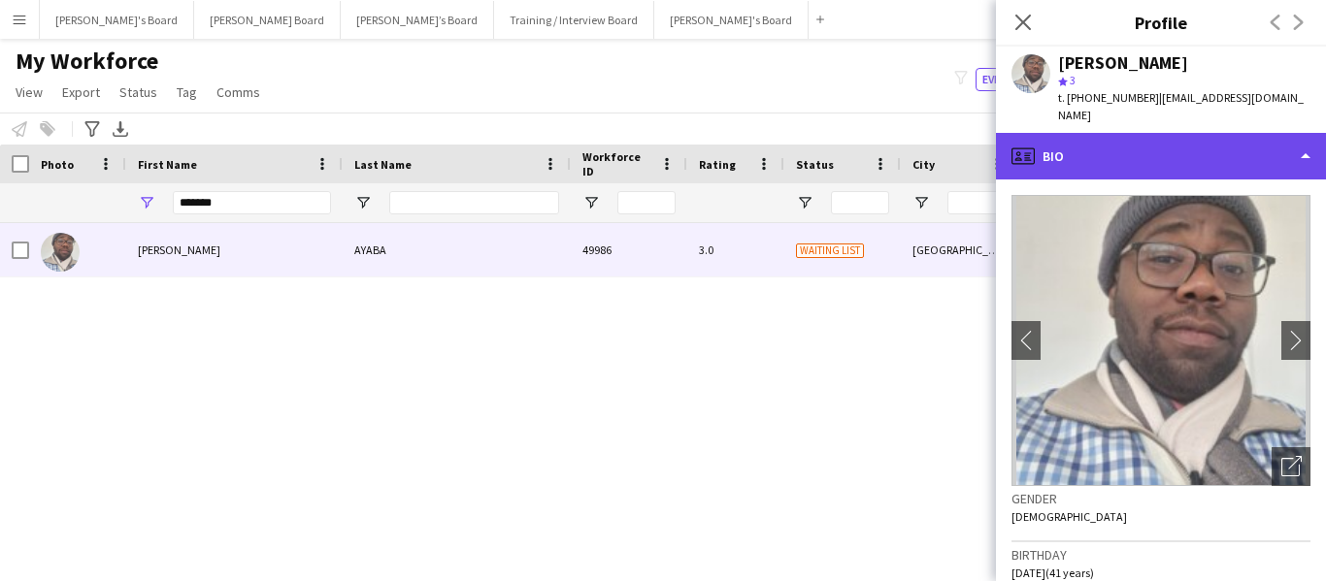
click at [1206, 144] on div "profile Bio" at bounding box center [1161, 156] width 330 height 47
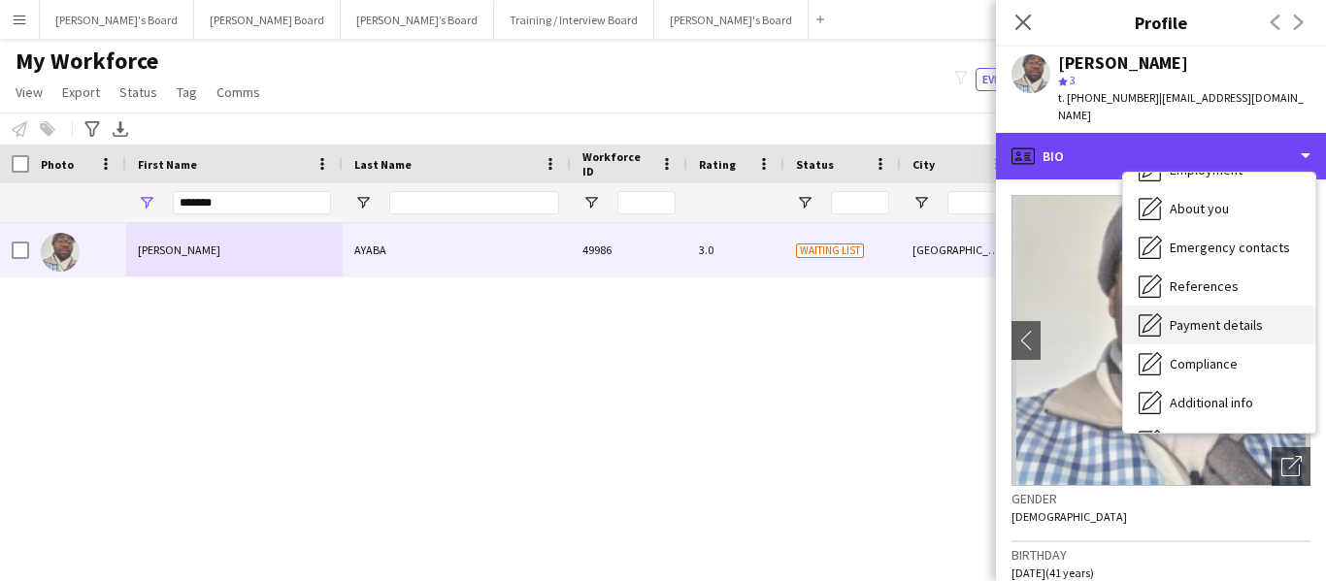
scroll to position [260, 0]
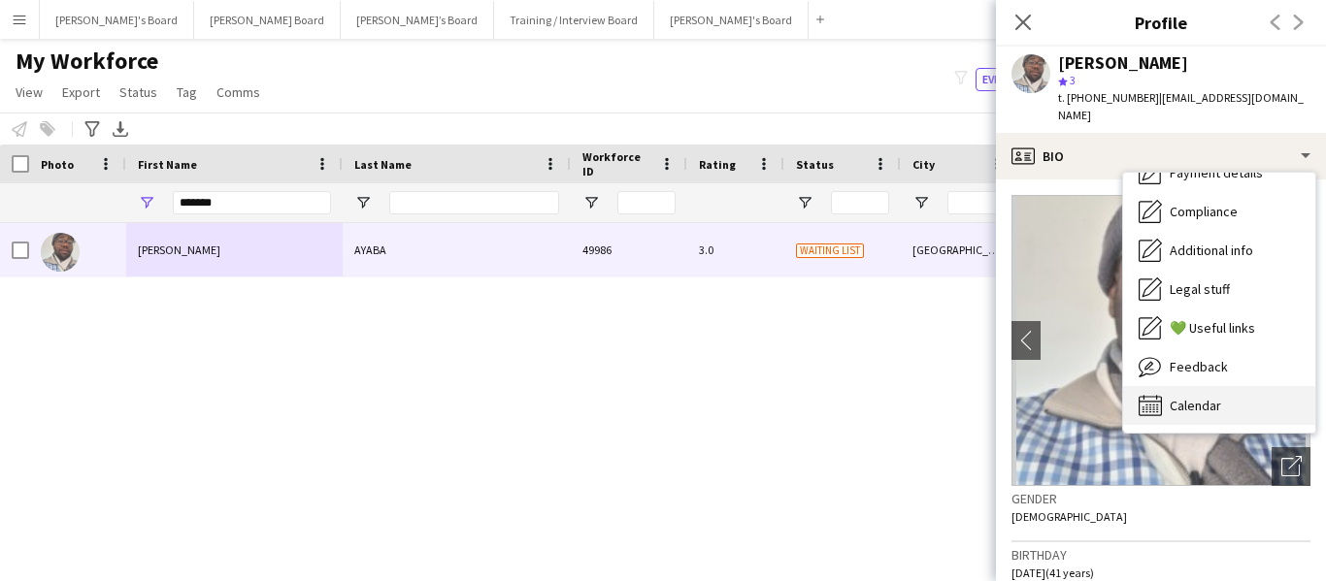
click at [1181, 397] on span "Calendar" at bounding box center [1194, 405] width 51 height 17
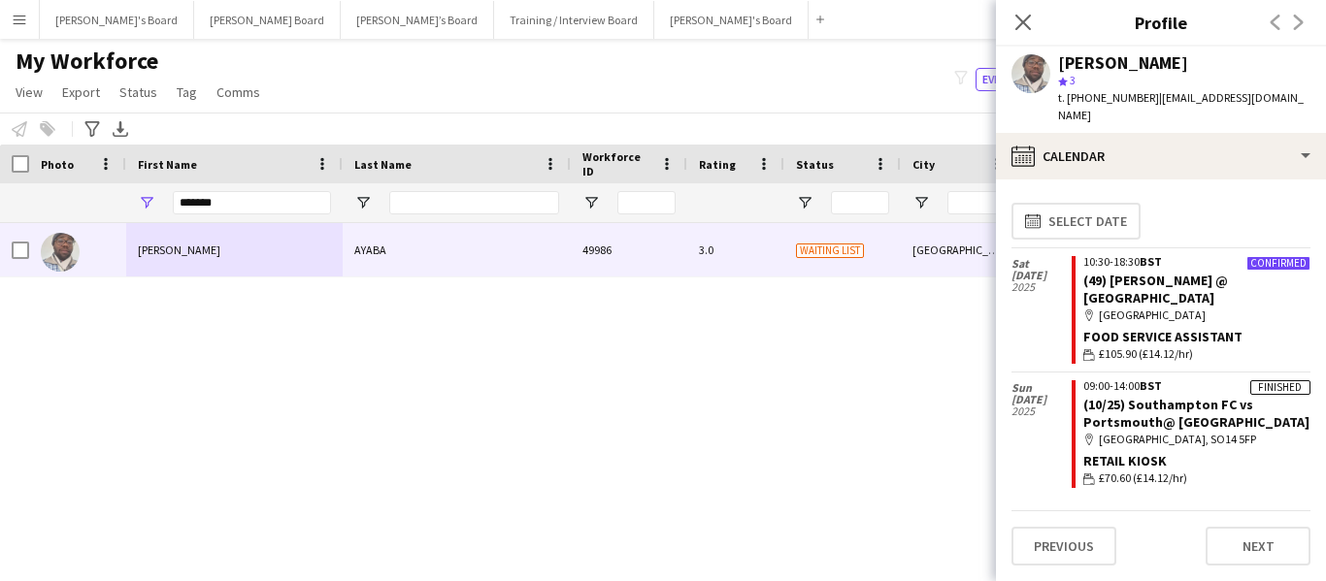
drag, startPoint x: 1026, startPoint y: 14, endPoint x: 892, endPoint y: 111, distance: 165.4
click at [1020, 18] on icon "Close pop-in" at bounding box center [1023, 23] width 16 height 16
